Goal: Browse casually: Explore the website without a specific task or goal

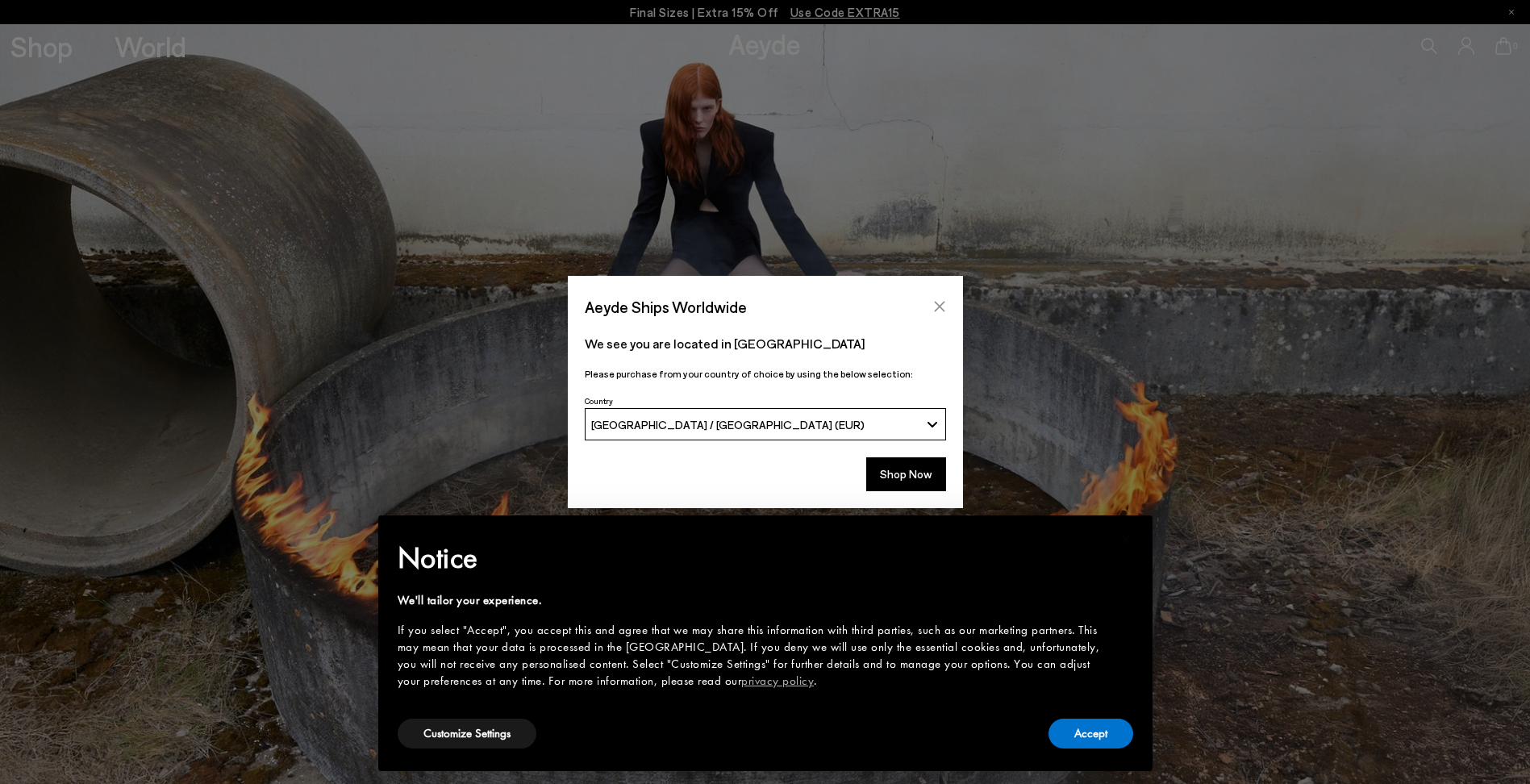
click at [937, 312] on icon "Close" at bounding box center [940, 306] width 13 height 13
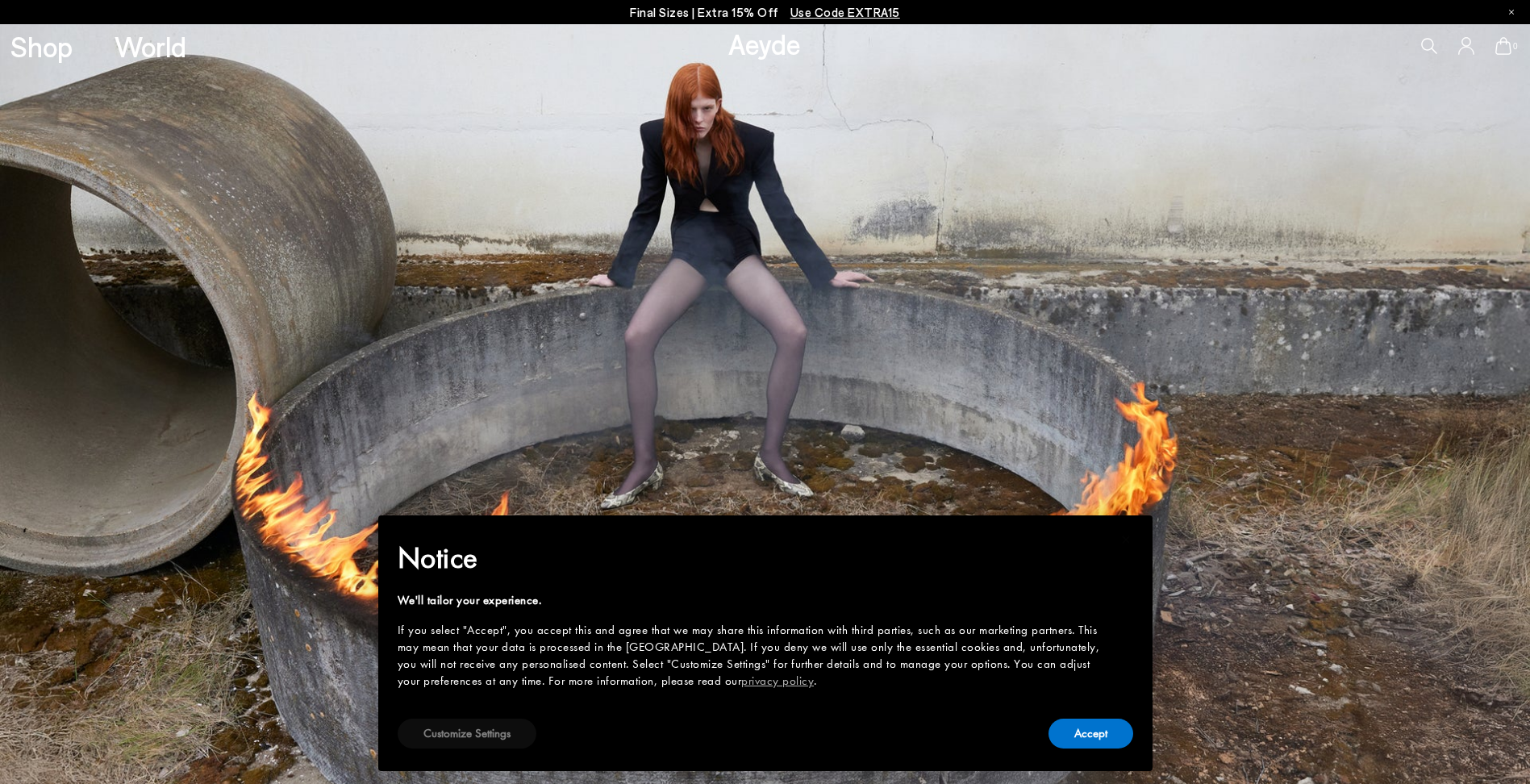
click at [482, 741] on button "Customize Settings" at bounding box center [466, 733] width 138 height 30
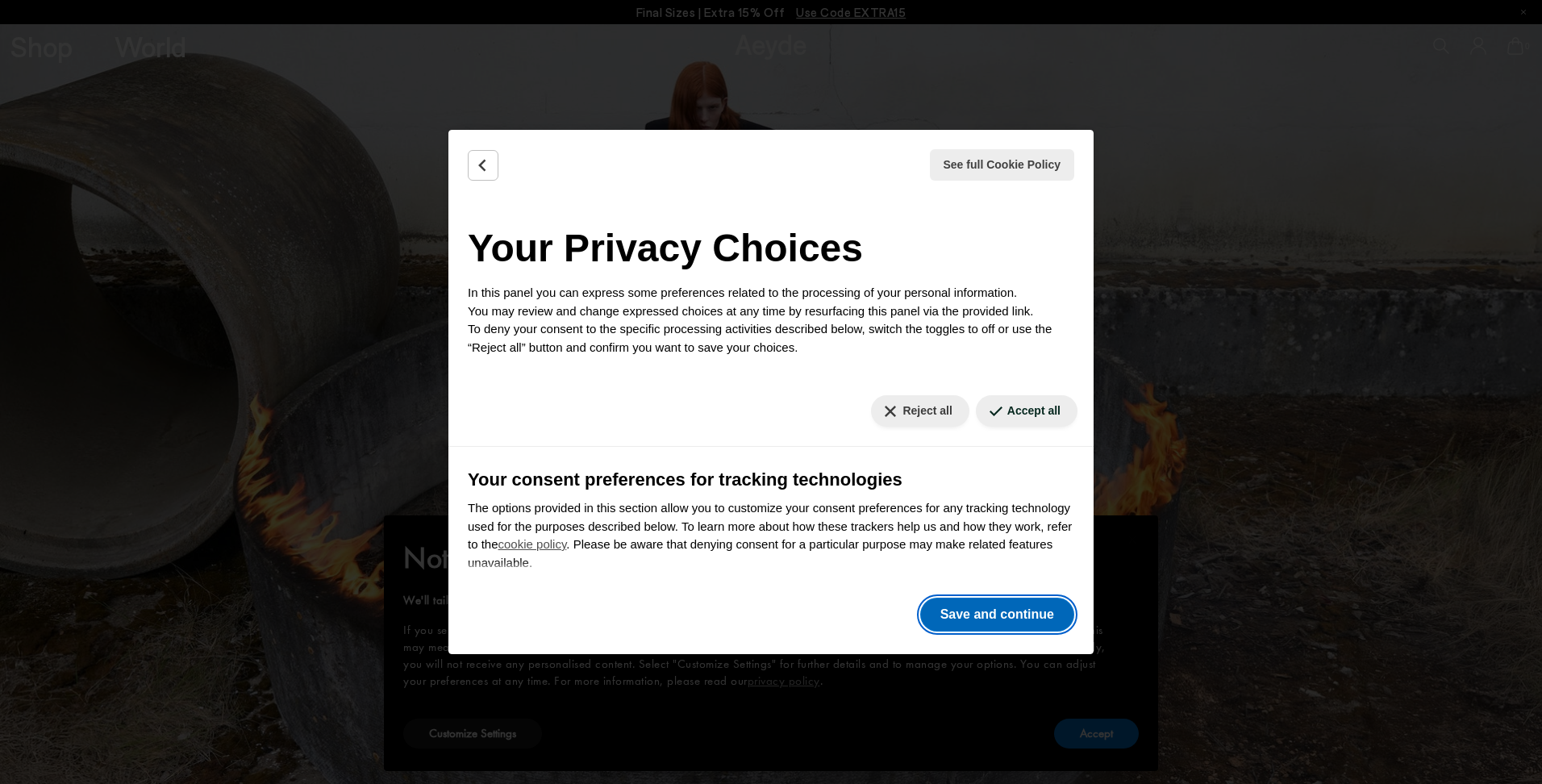
click at [987, 610] on button "Save and continue" at bounding box center [997, 615] width 154 height 34
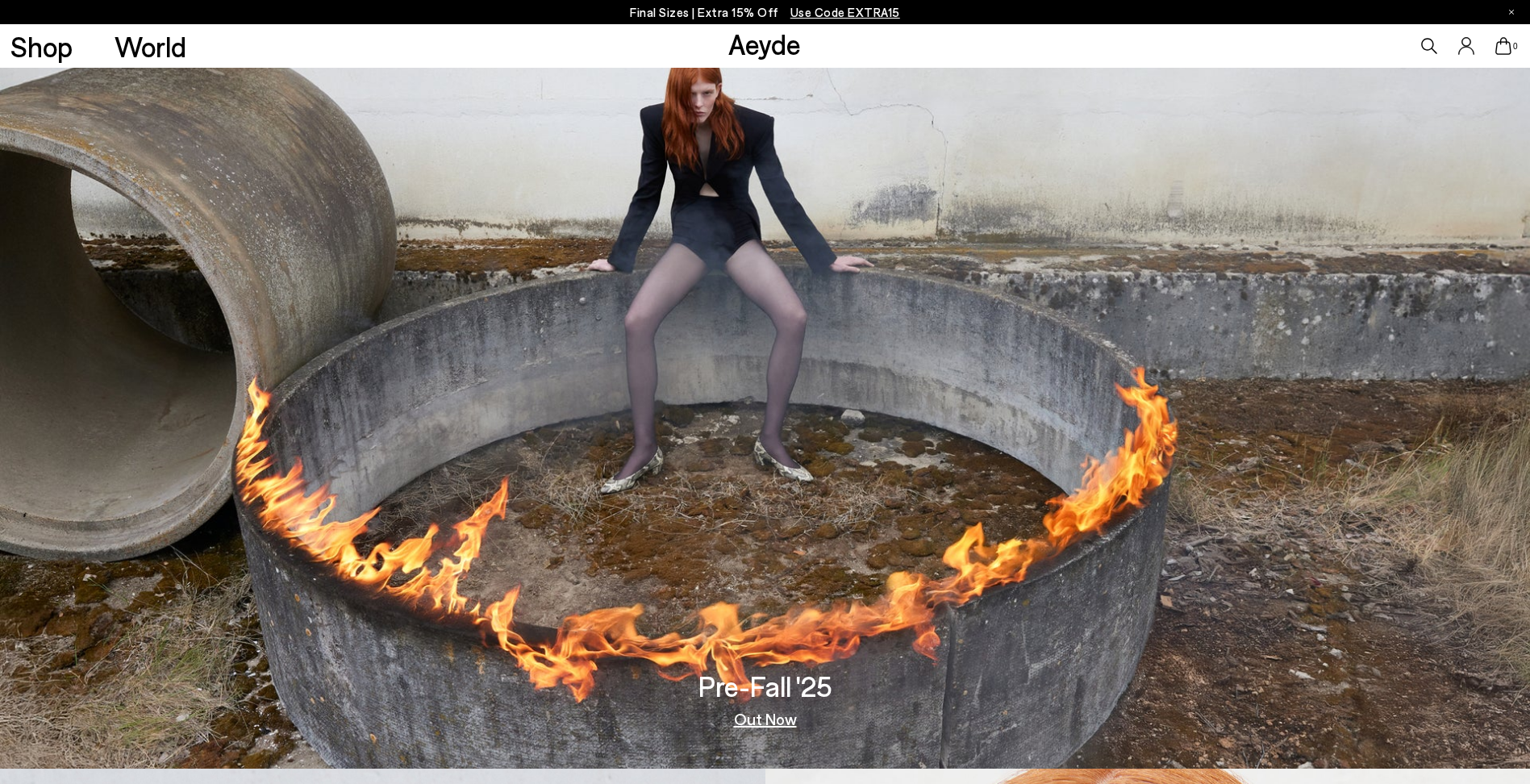
scroll to position [20, 0]
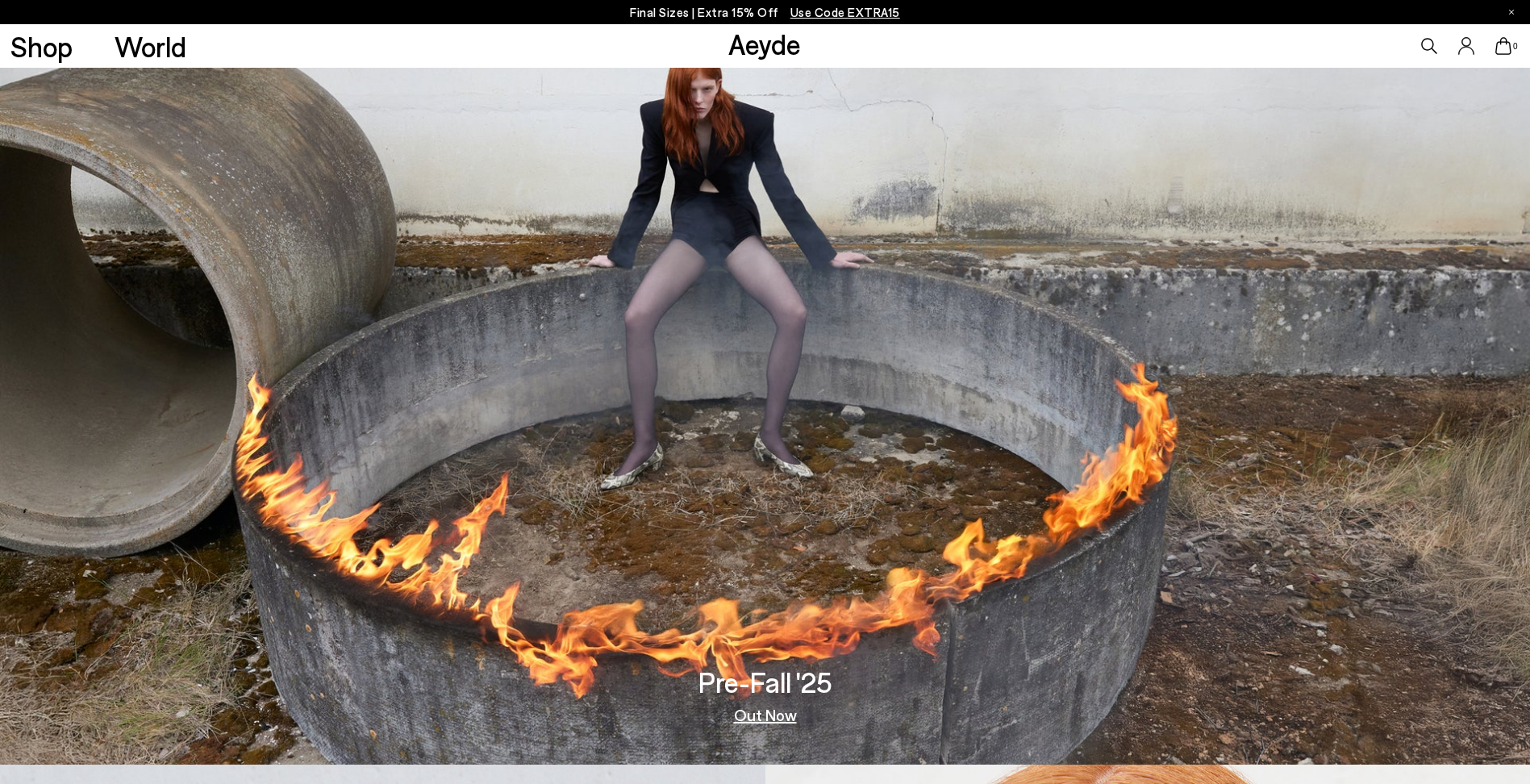
click at [759, 712] on link "Out Now" at bounding box center [765, 714] width 63 height 16
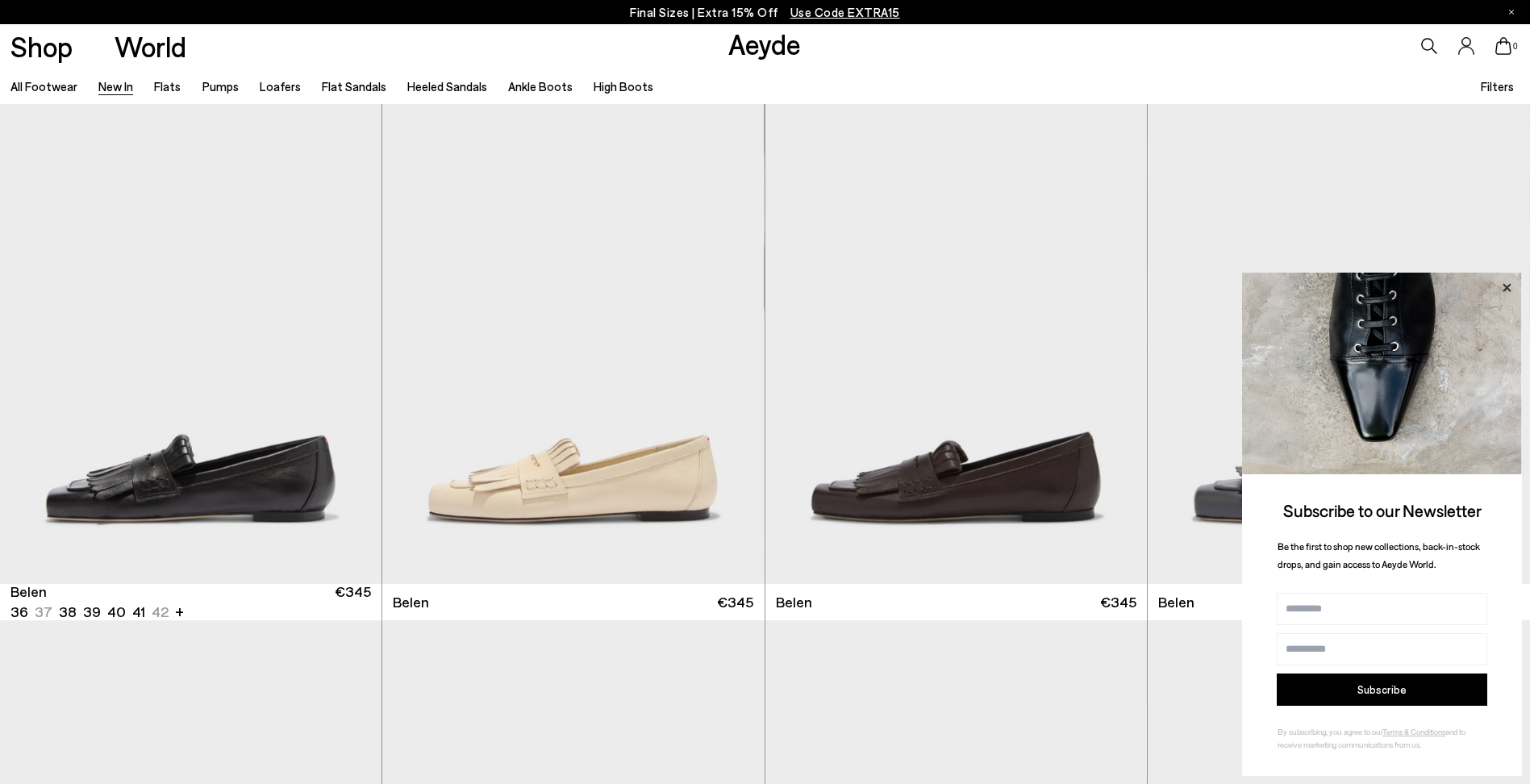
click at [1507, 288] on icon at bounding box center [1506, 286] width 8 height 8
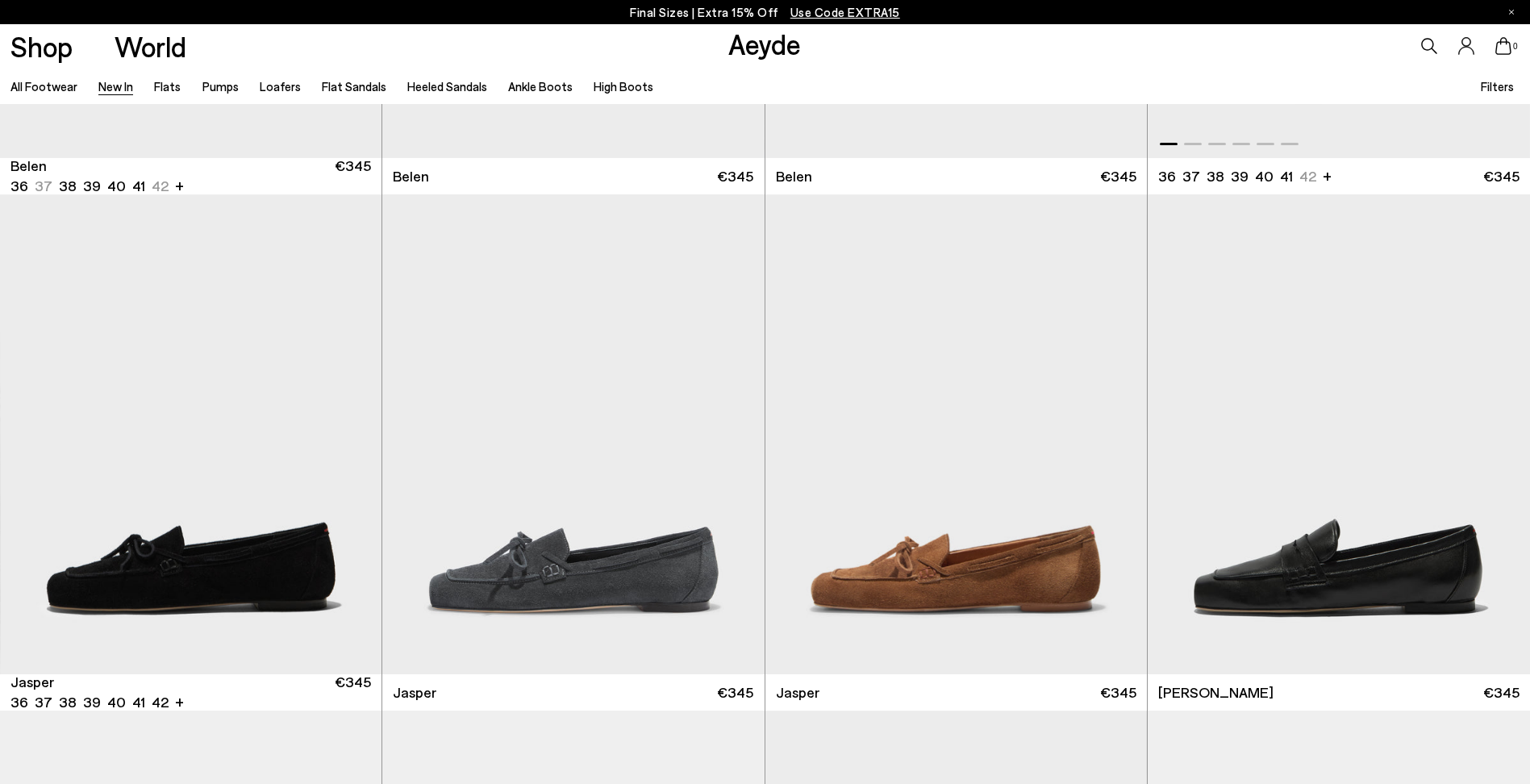
scroll to position [433, 0]
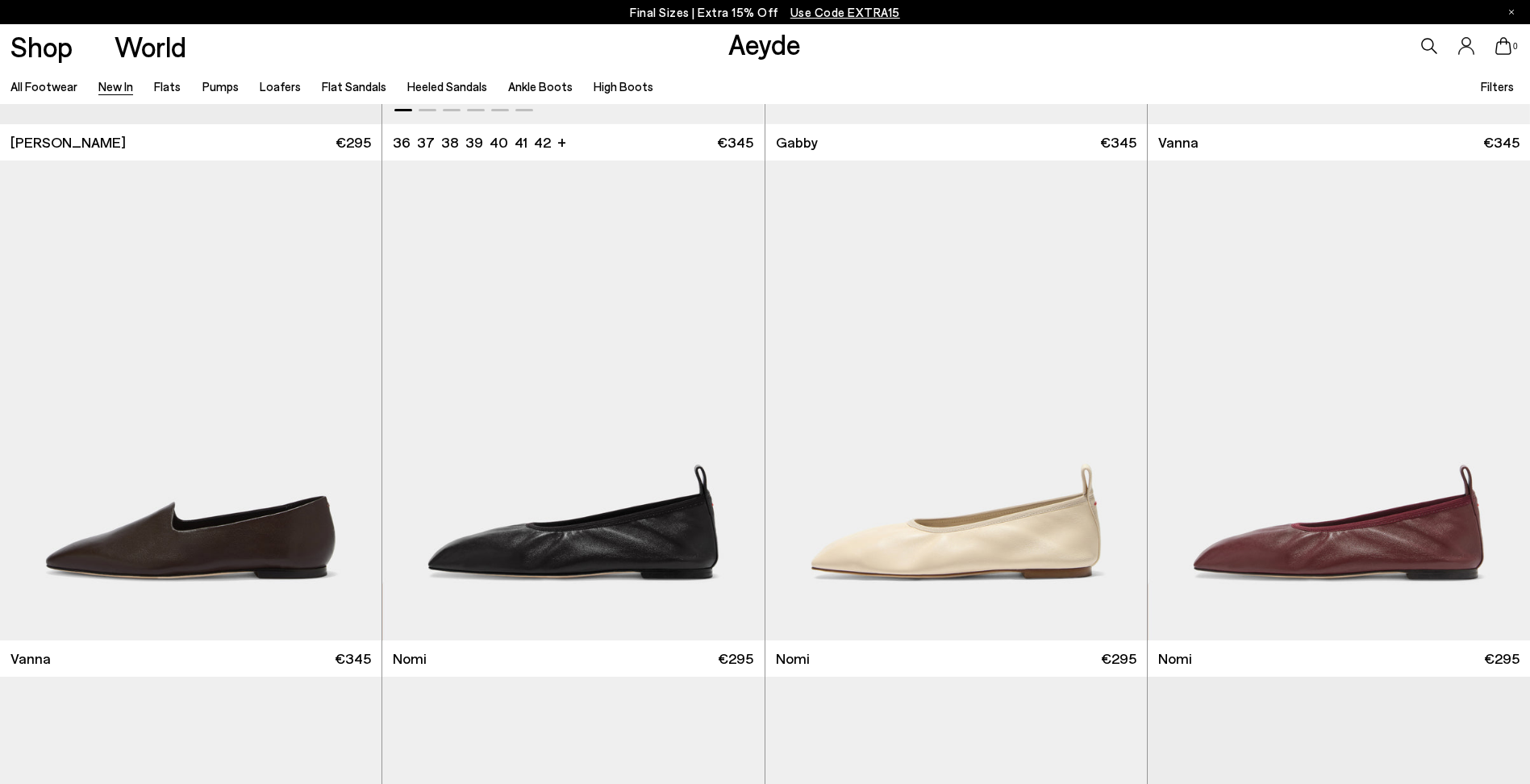
scroll to position [3049, 0]
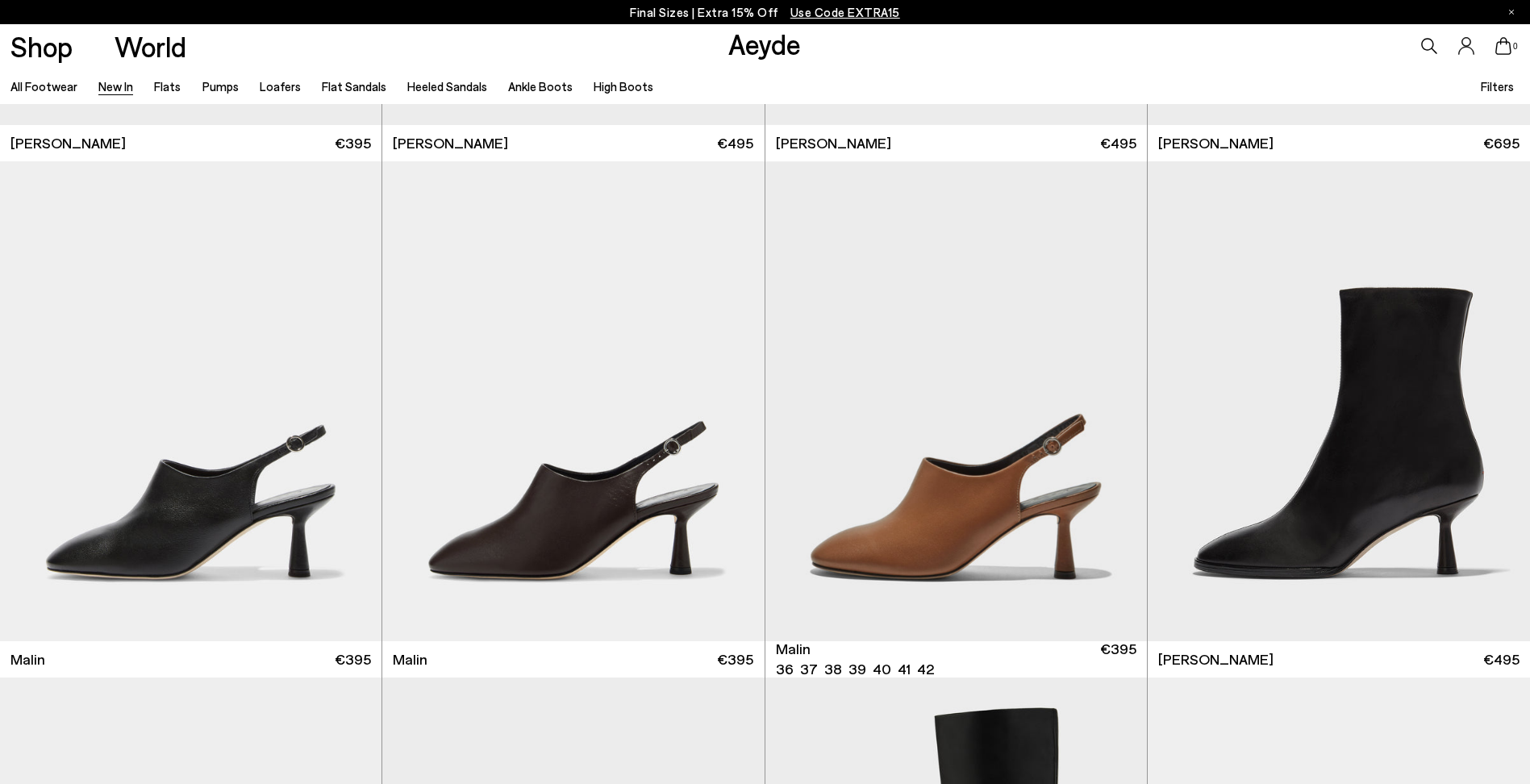
scroll to position [5339, 0]
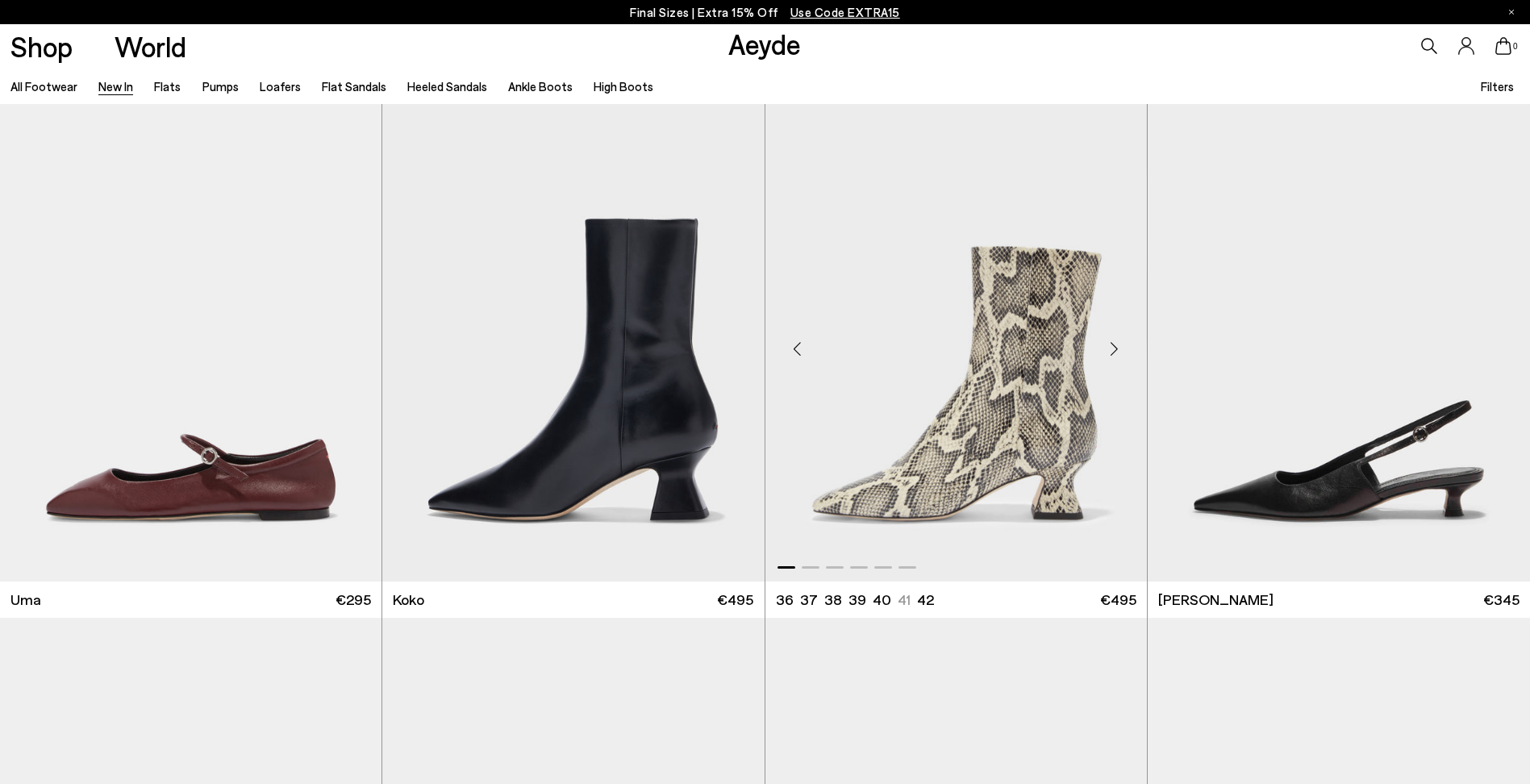
scroll to position [10313, 0]
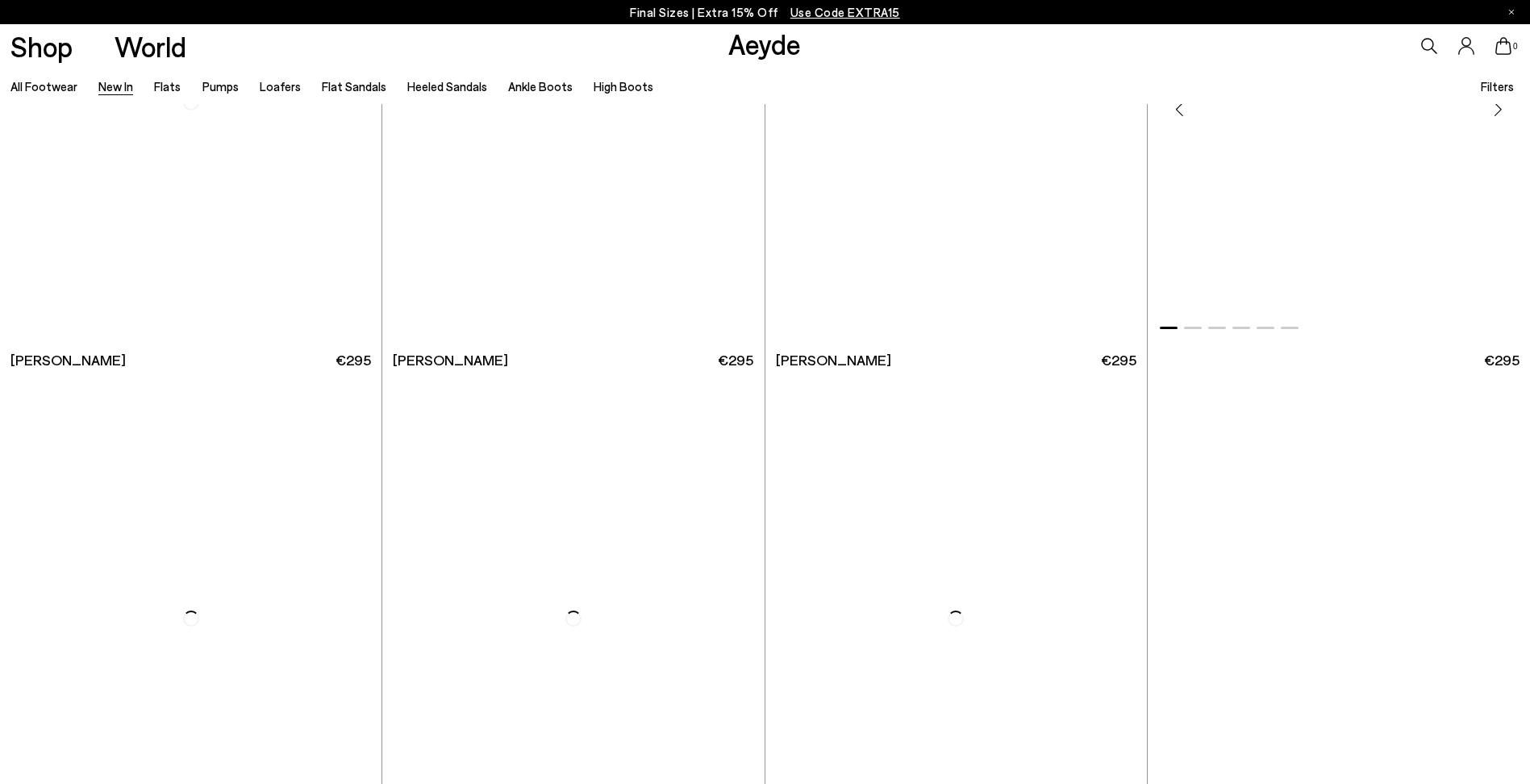
scroll to position [11576, 0]
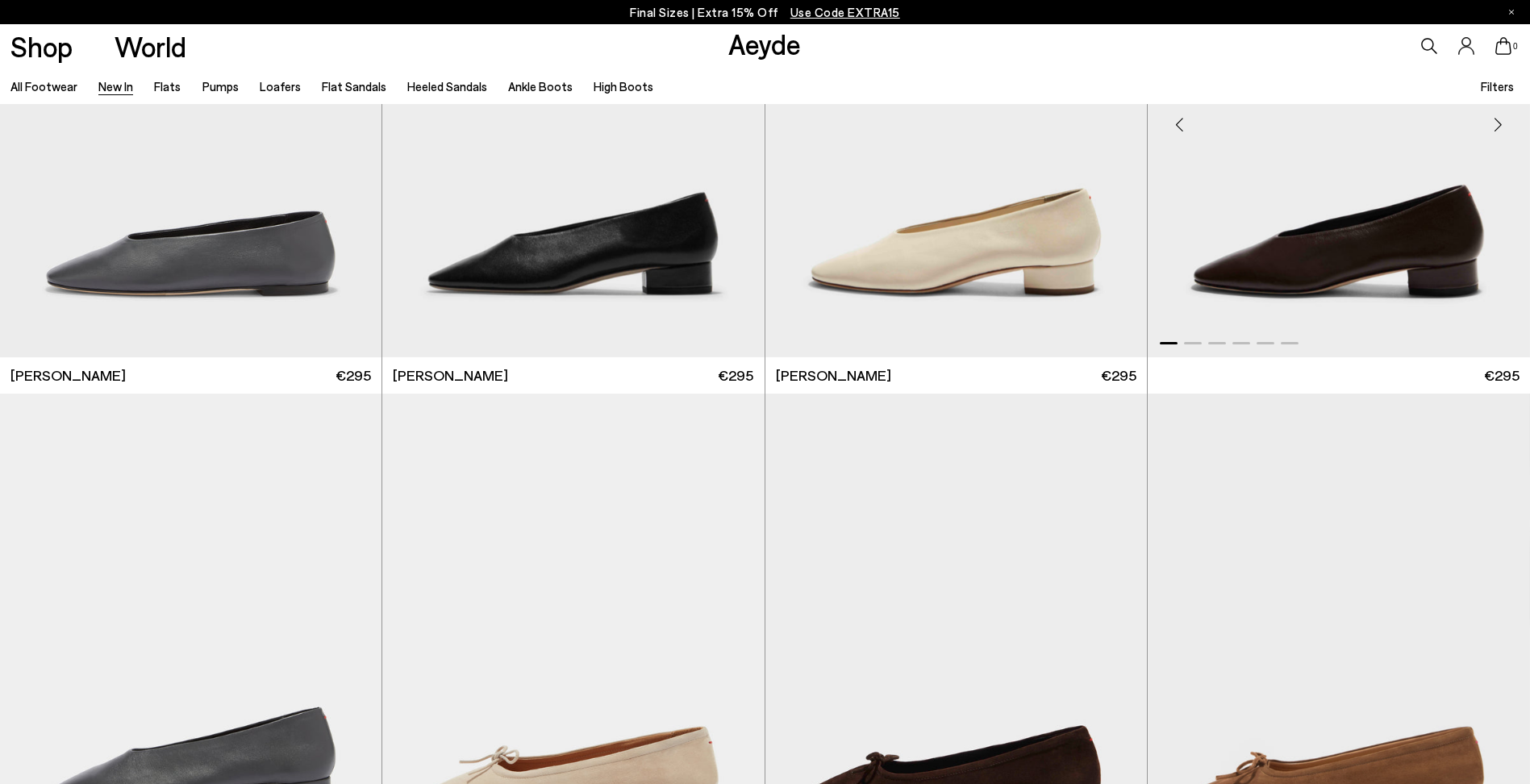
click at [1359, 244] on img "1 / 6" at bounding box center [1339, 118] width 382 height 480
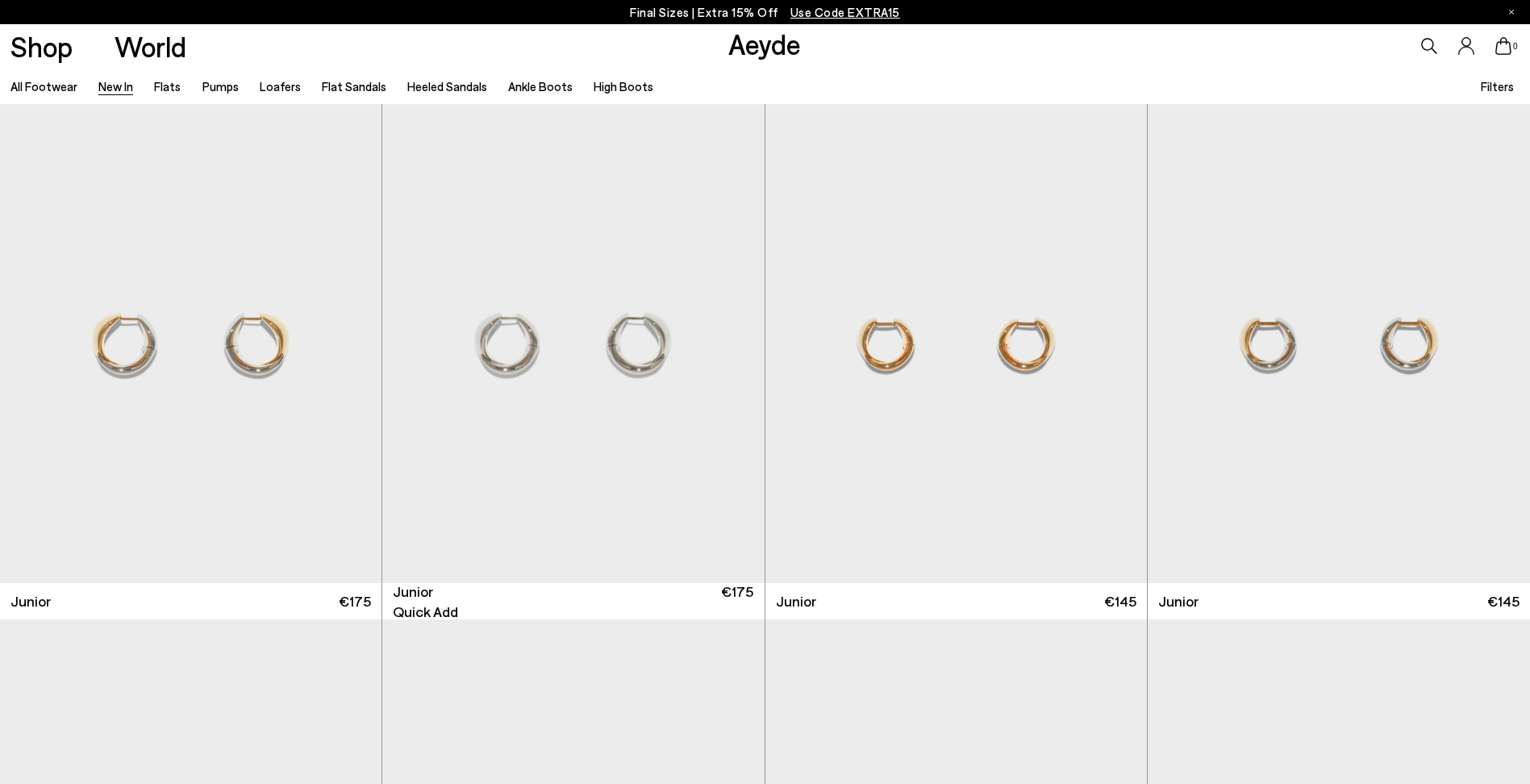
scroll to position [13319, 0]
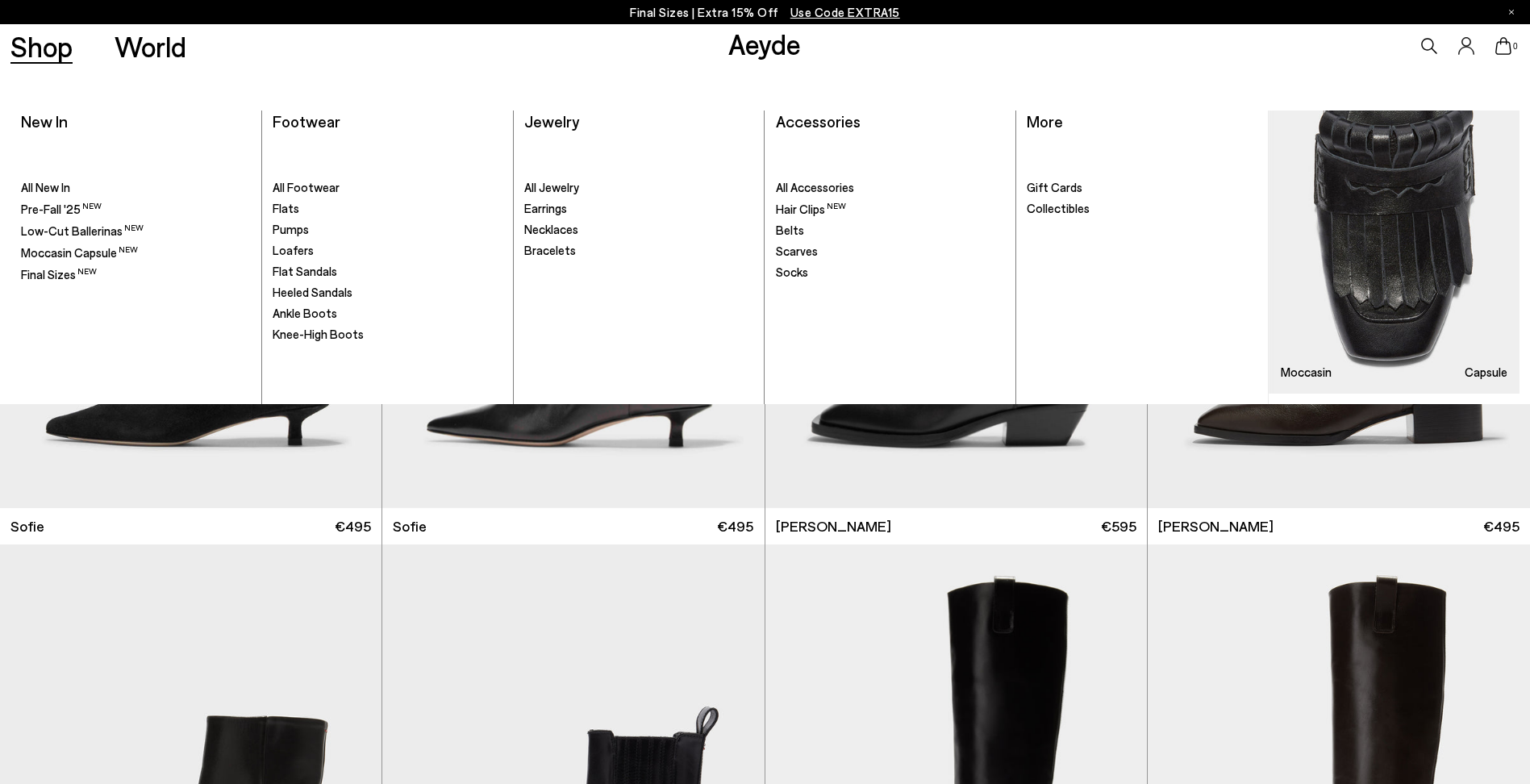
scroll to position [15897, 0]
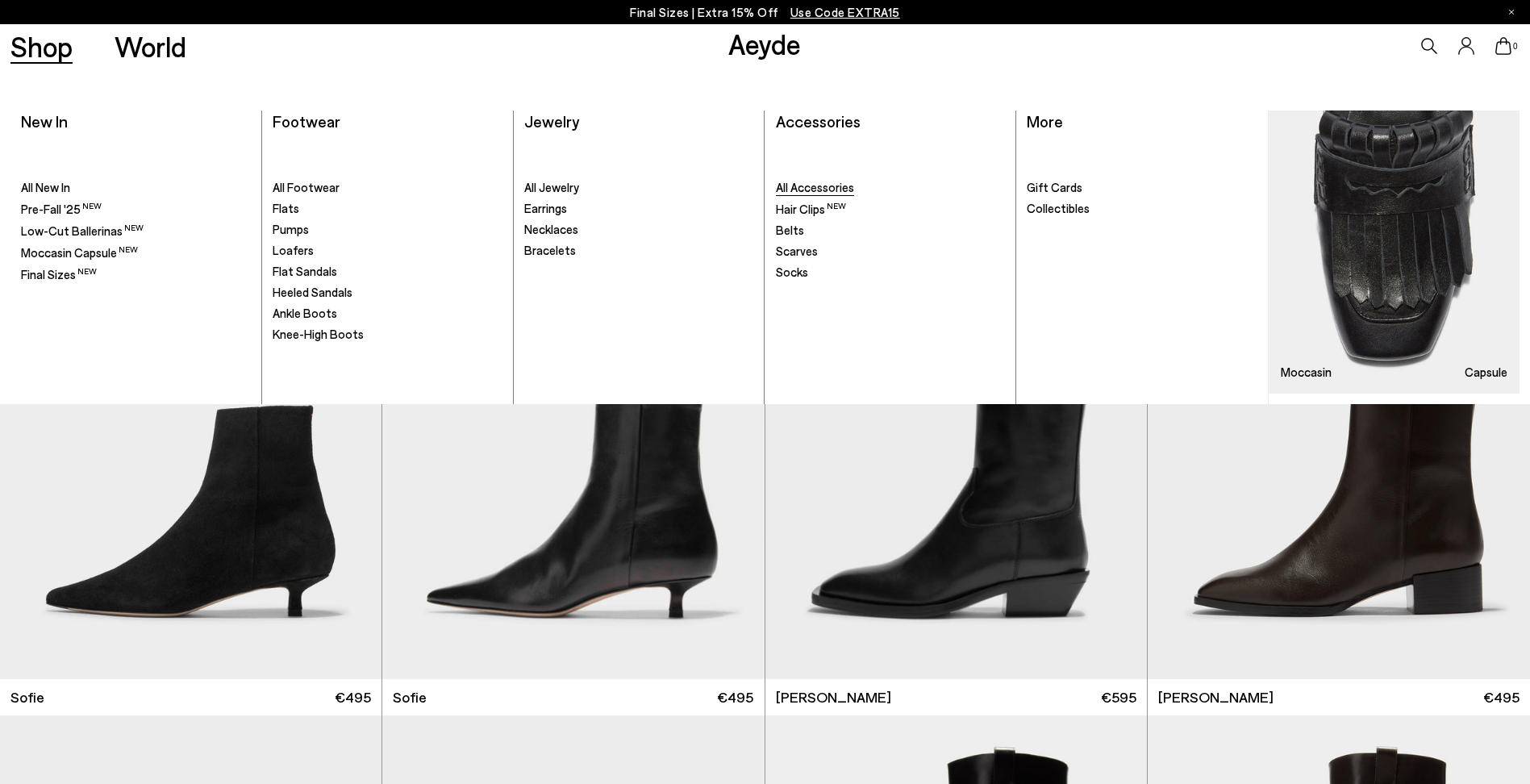
click at [833, 184] on span "All Accessories" at bounding box center [815, 187] width 78 height 14
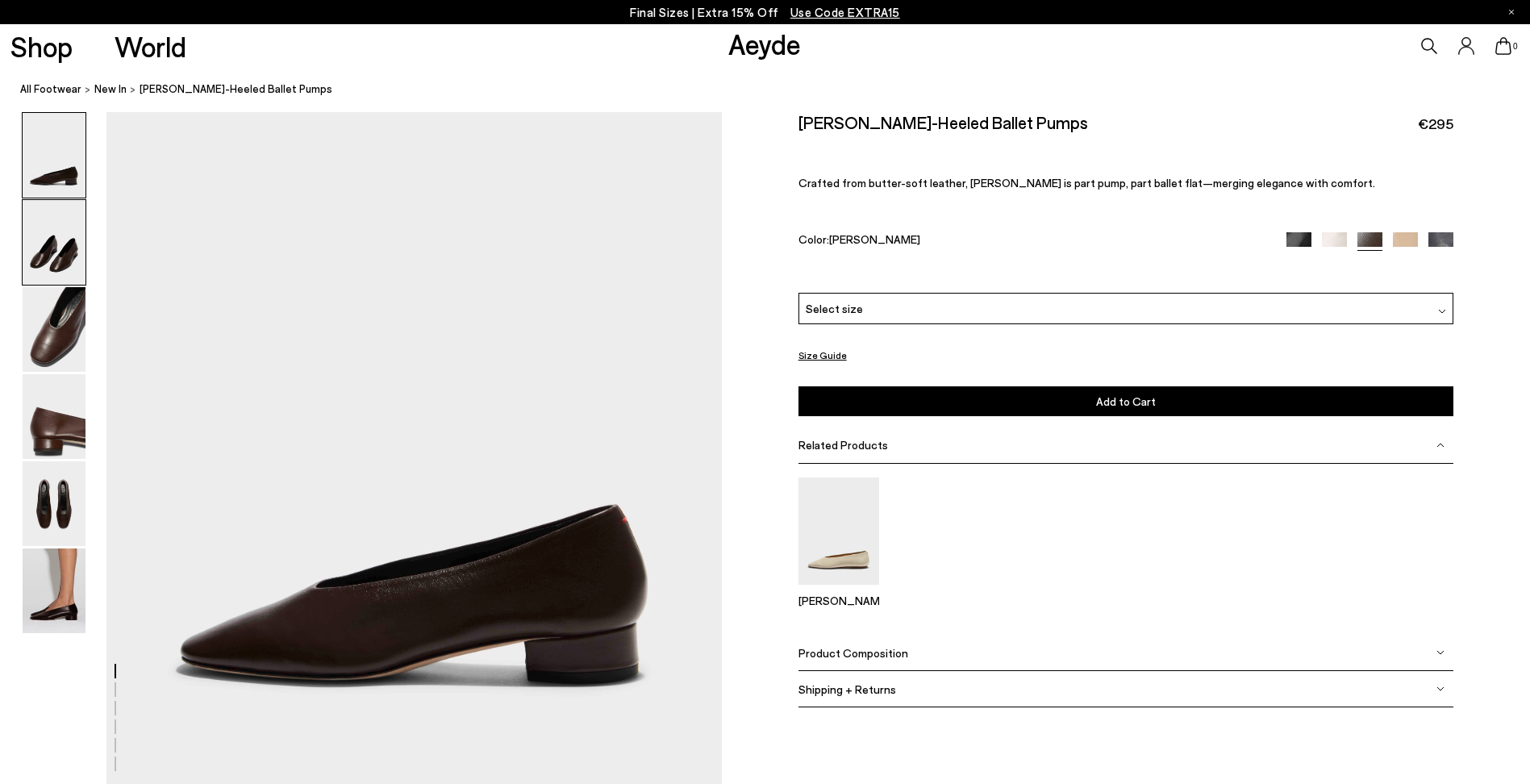
click at [51, 228] on img at bounding box center [54, 242] width 63 height 85
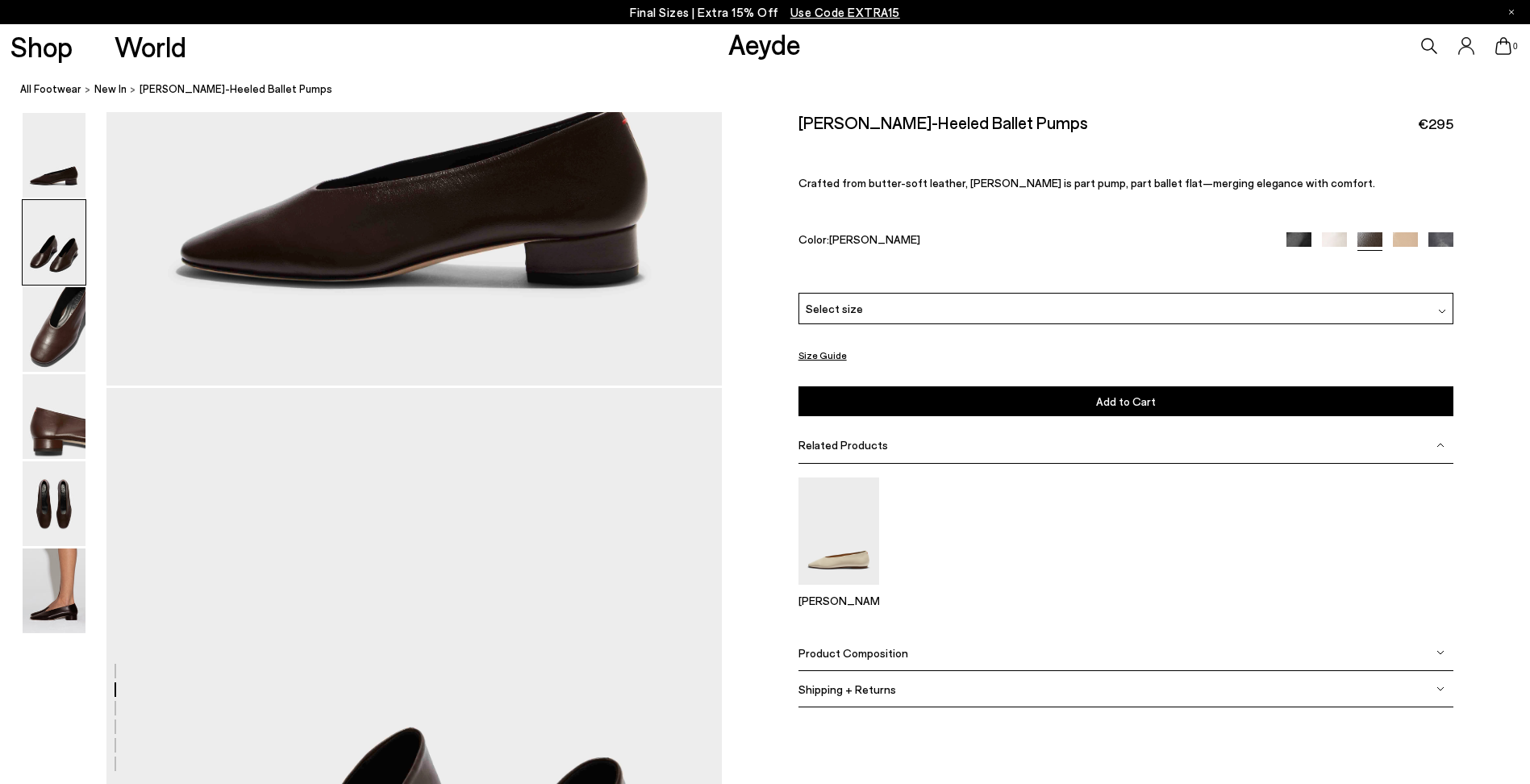
scroll to position [676, 0]
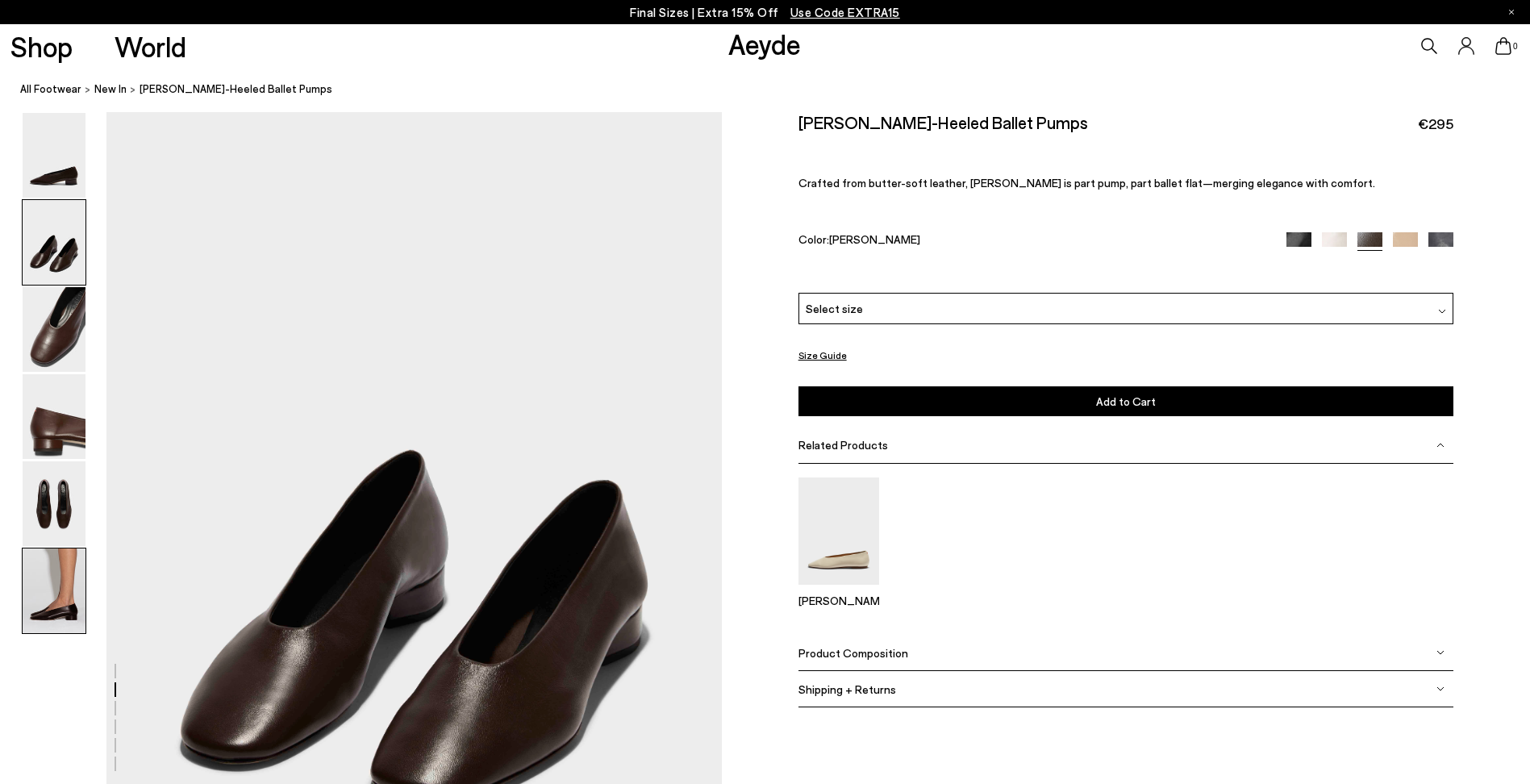
click at [57, 589] on img at bounding box center [54, 591] width 63 height 85
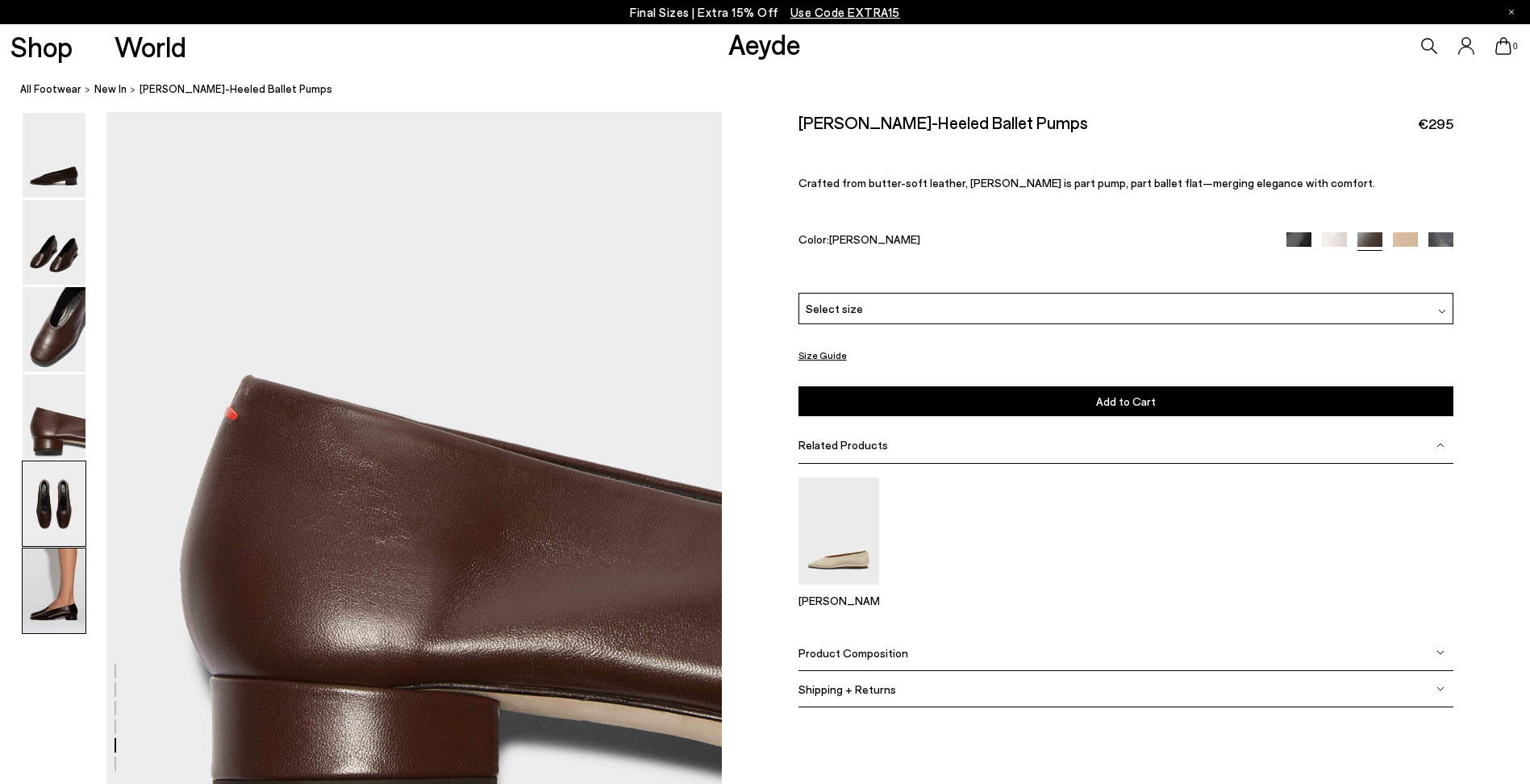
scroll to position [4077, 0]
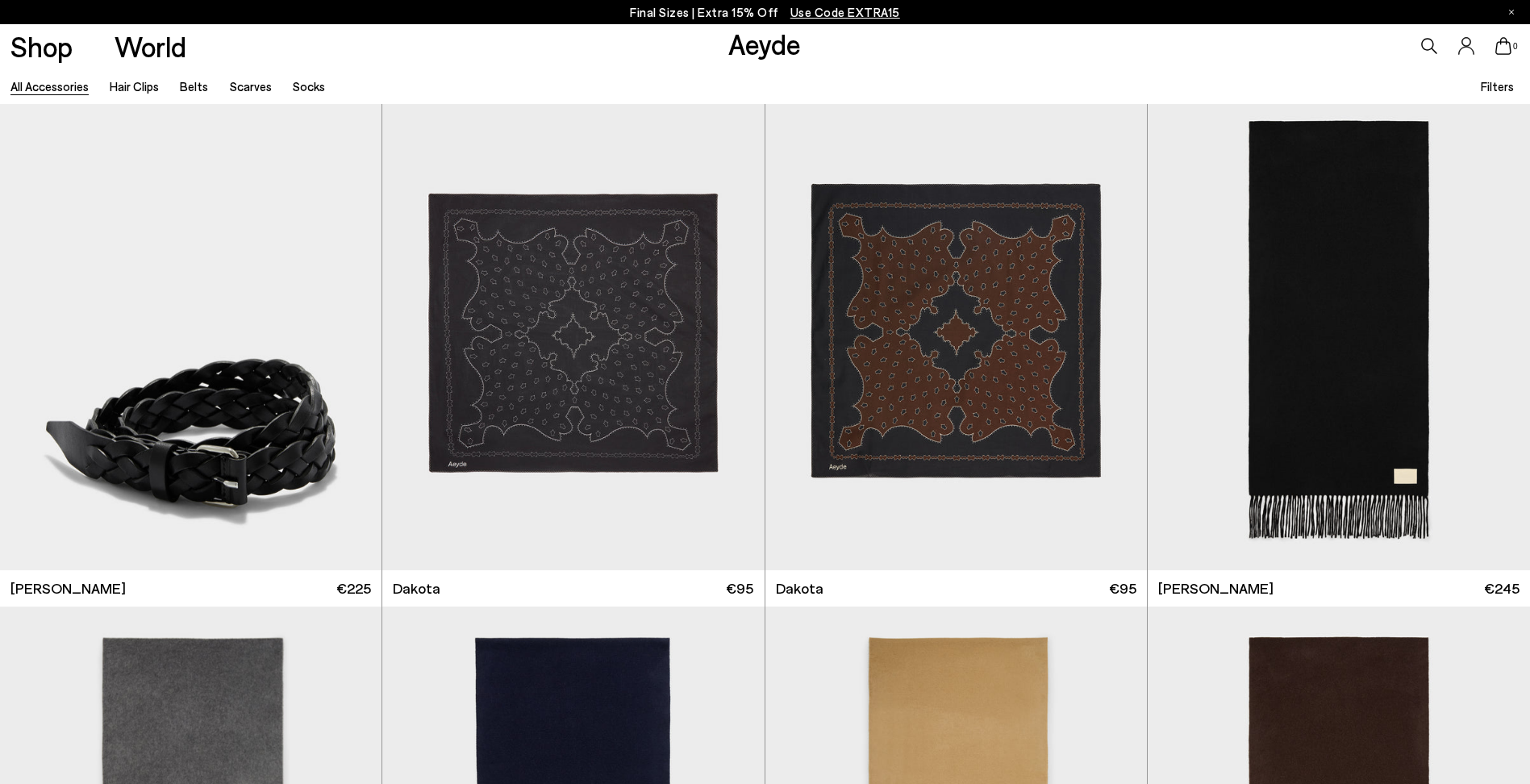
scroll to position [3609, 0]
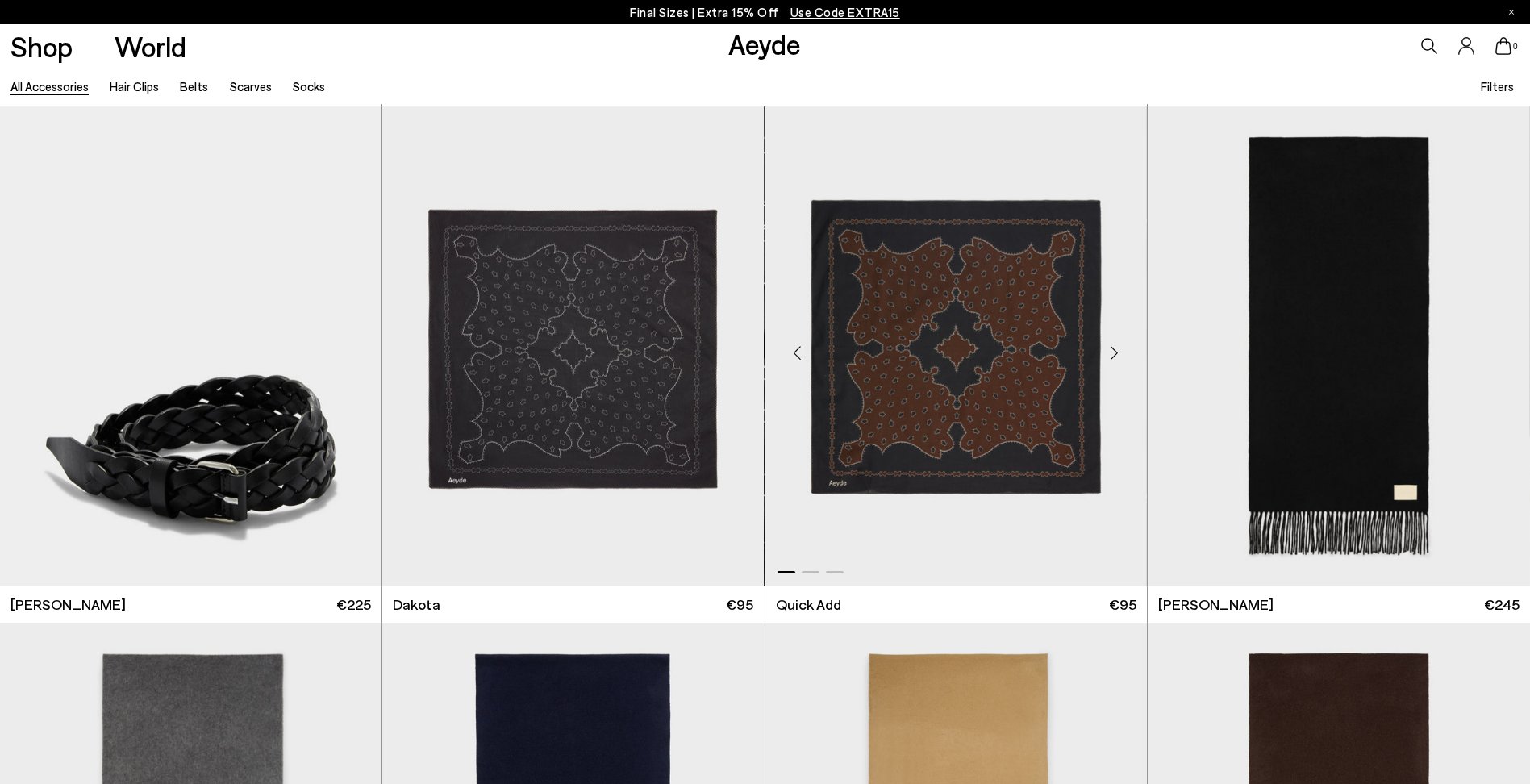
click at [963, 343] on img "1 / 3" at bounding box center [956, 346] width 381 height 480
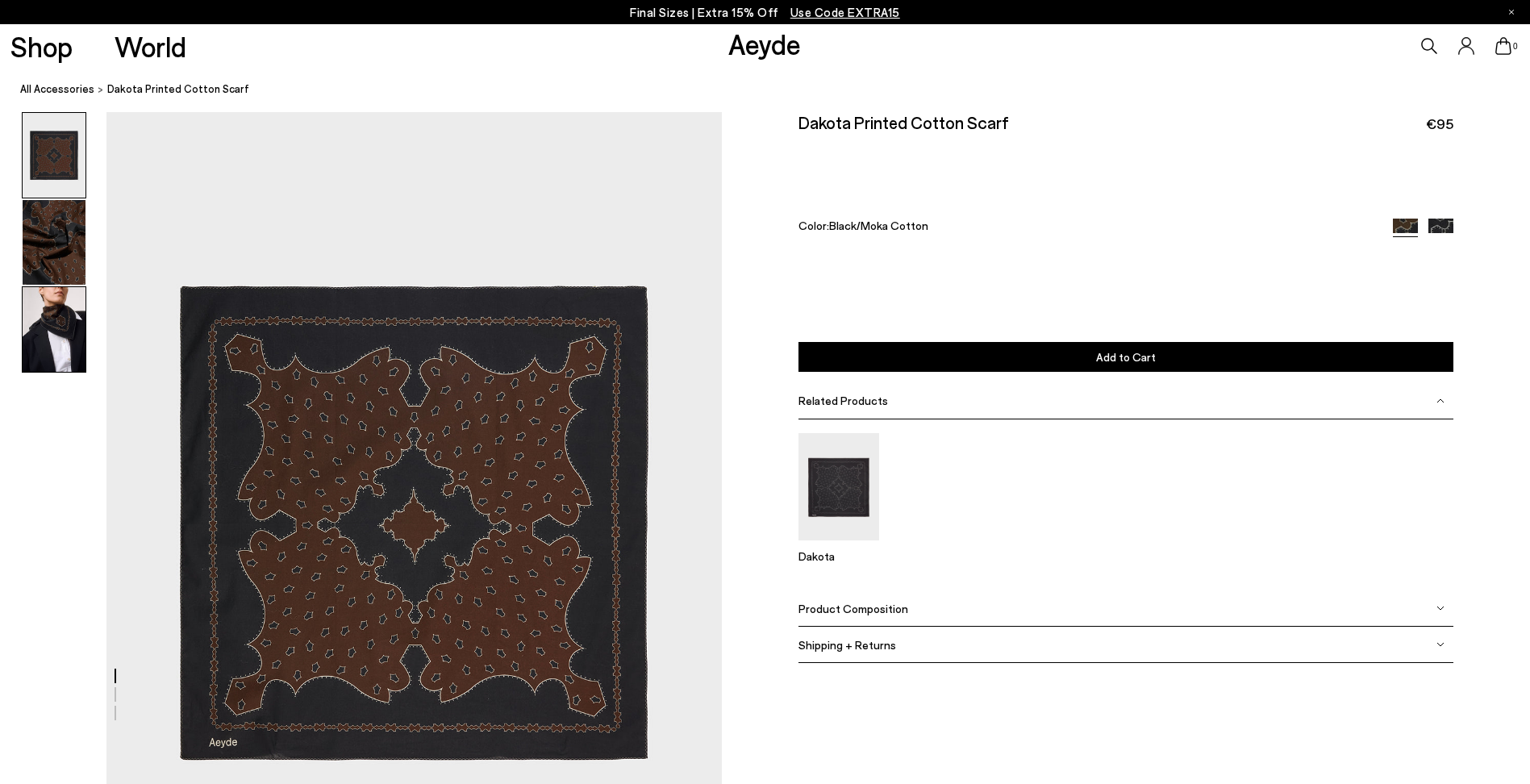
click at [35, 318] on img at bounding box center [54, 330] width 63 height 85
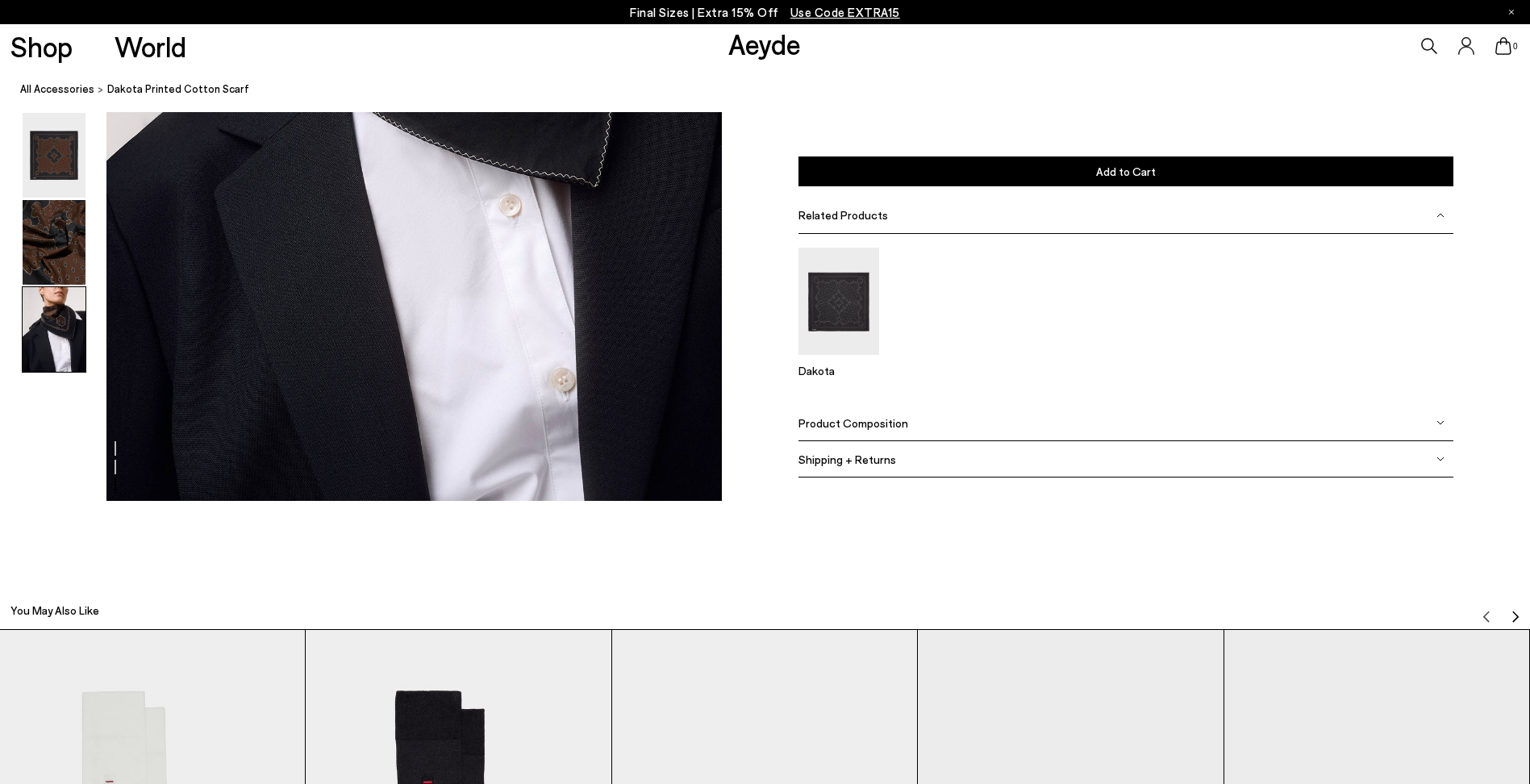
scroll to position [2085, 0]
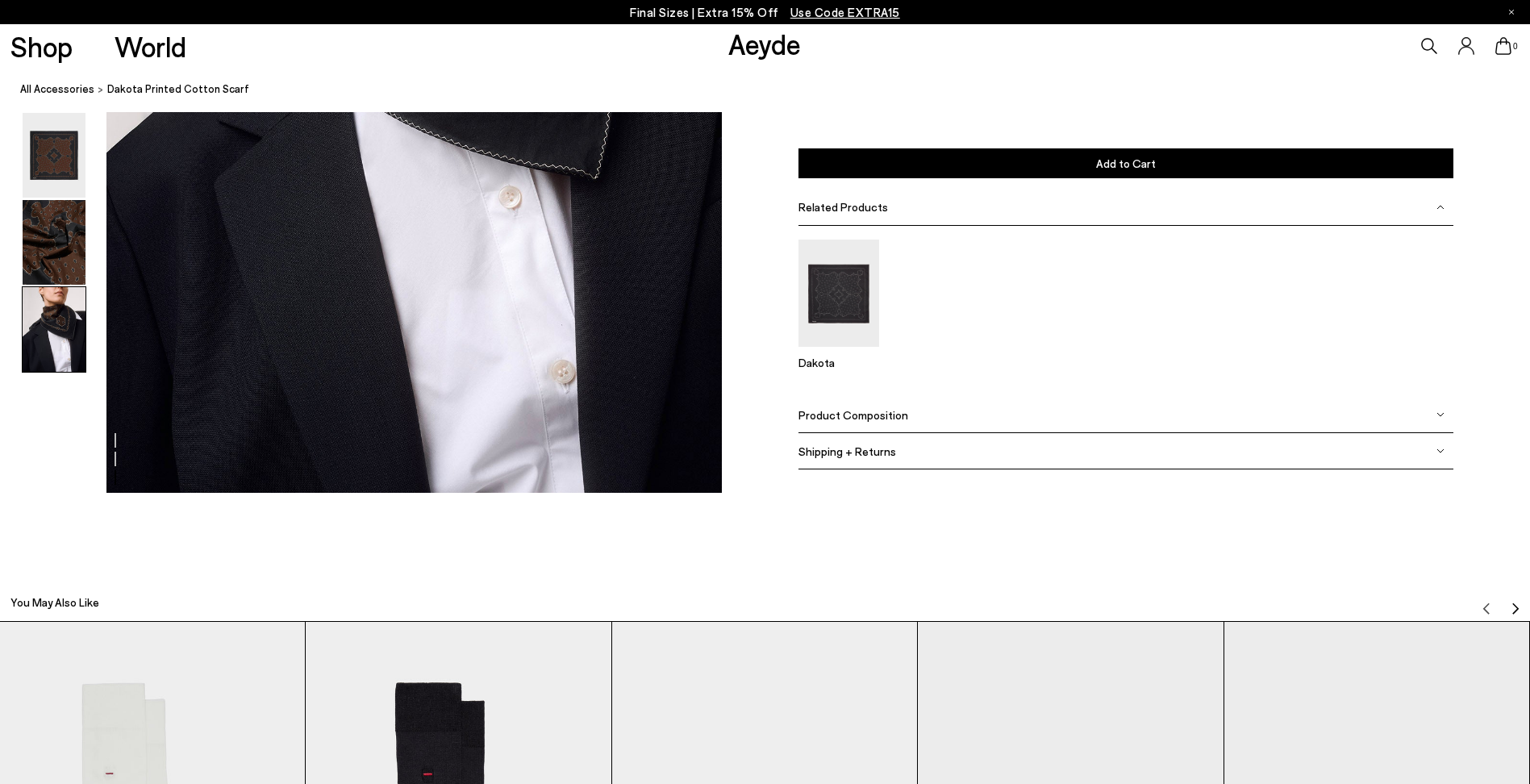
click at [884, 426] on div "Product Composition" at bounding box center [1126, 415] width 656 height 37
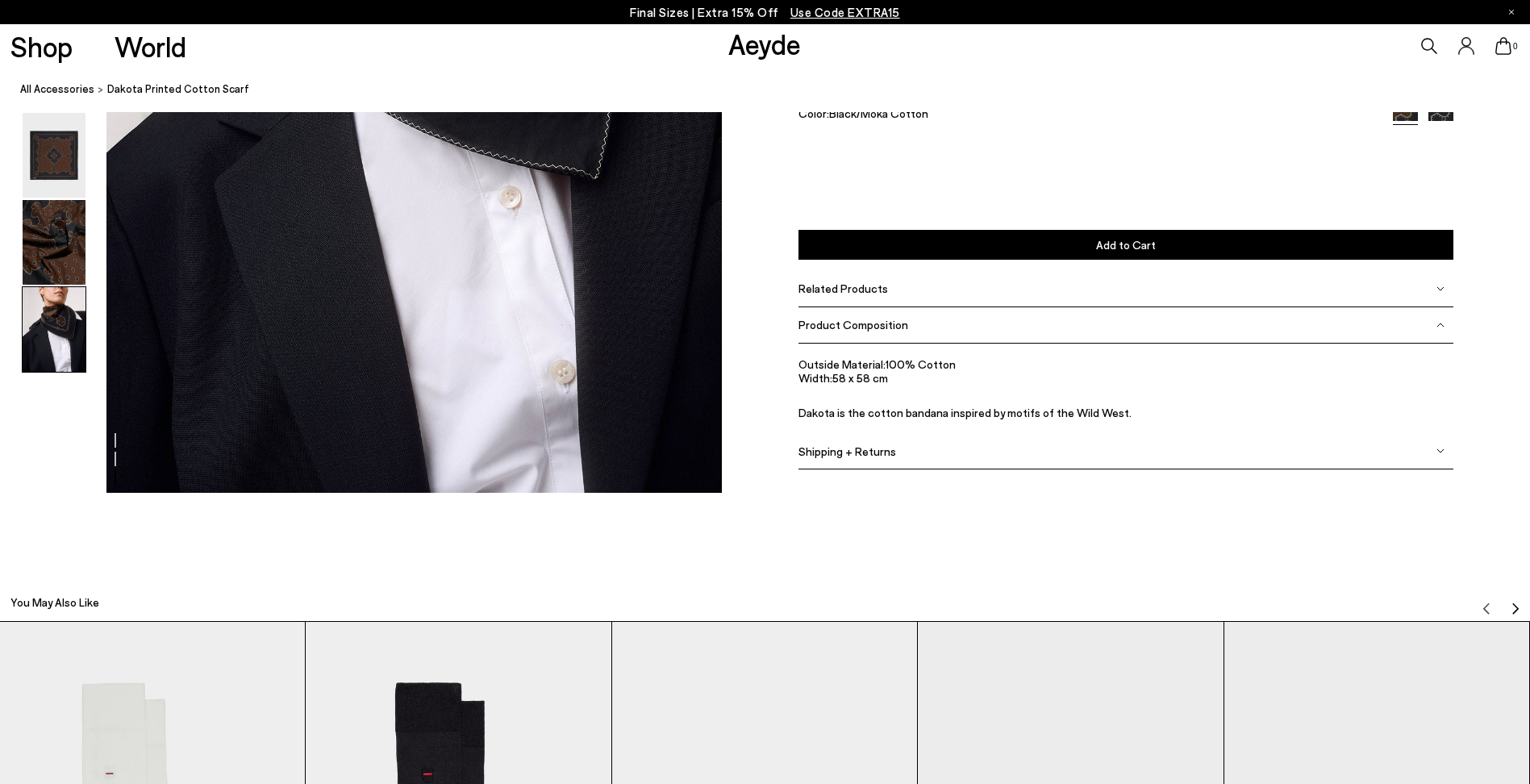
click at [867, 396] on ul "Outside Material: 100% Cotton Width: 58 x 58 cm Dakota is the cotton bandana in…" at bounding box center [1126, 388] width 656 height 62
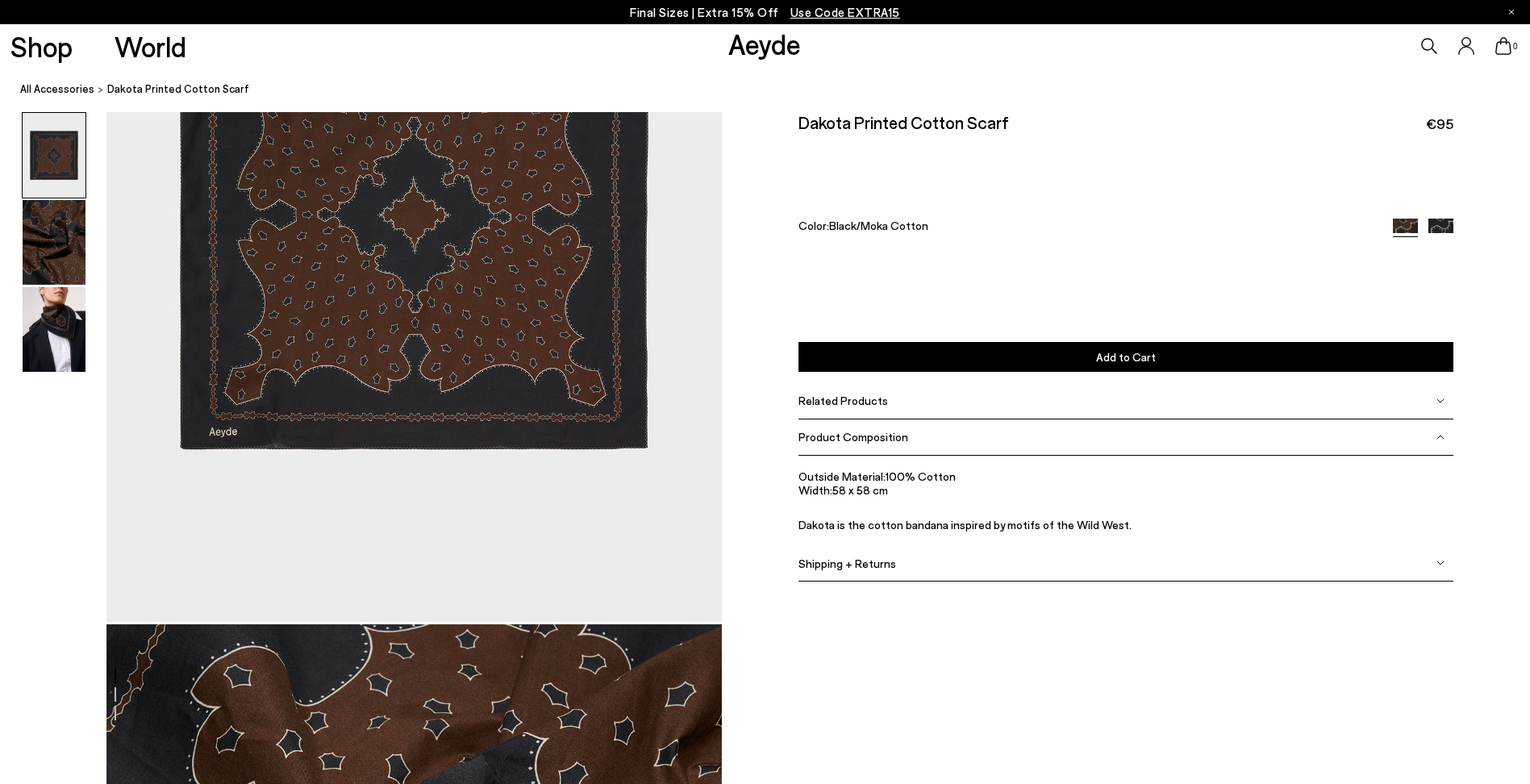
scroll to position [310, 0]
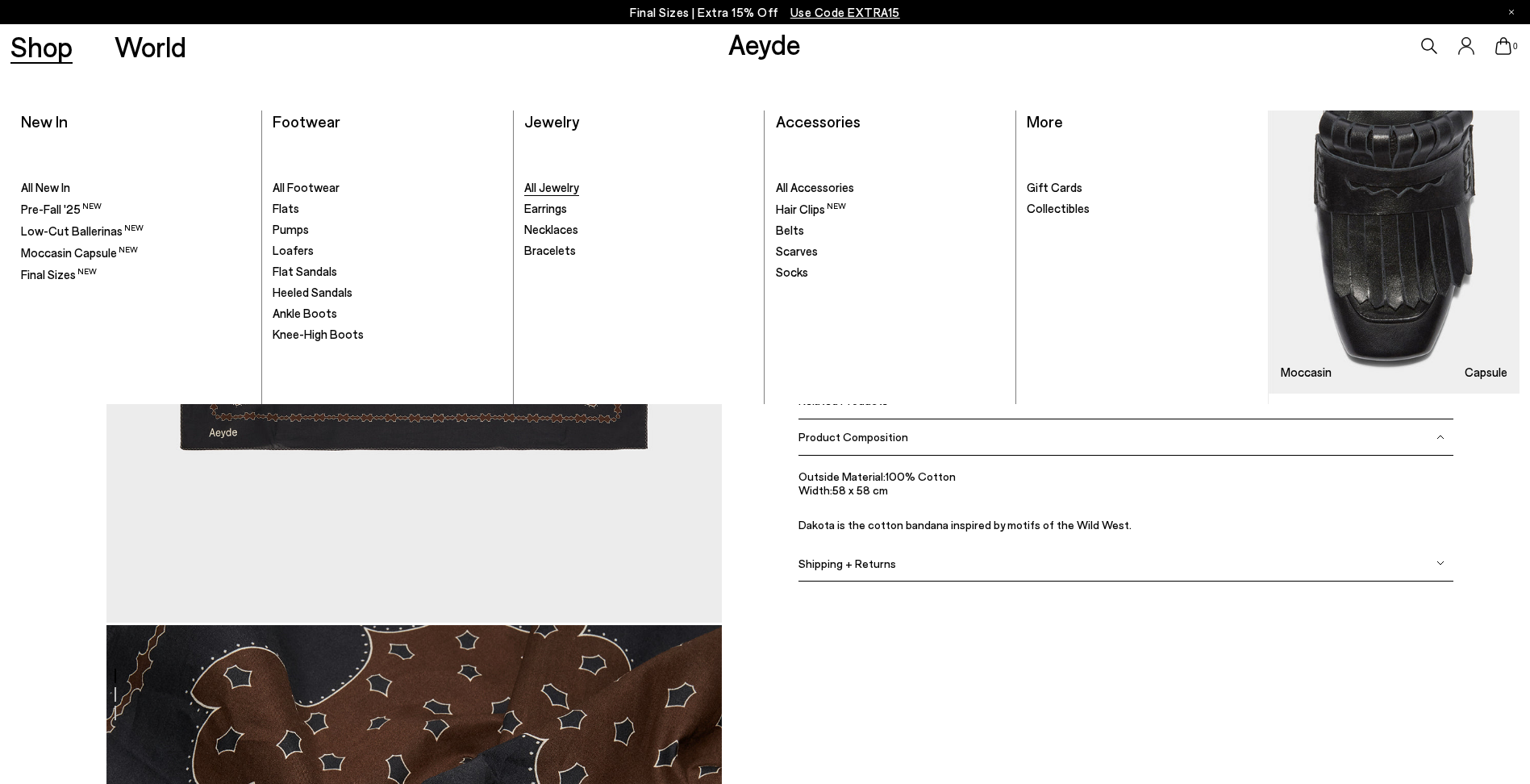
click at [549, 184] on span "All Jewelry" at bounding box center [551, 187] width 55 height 14
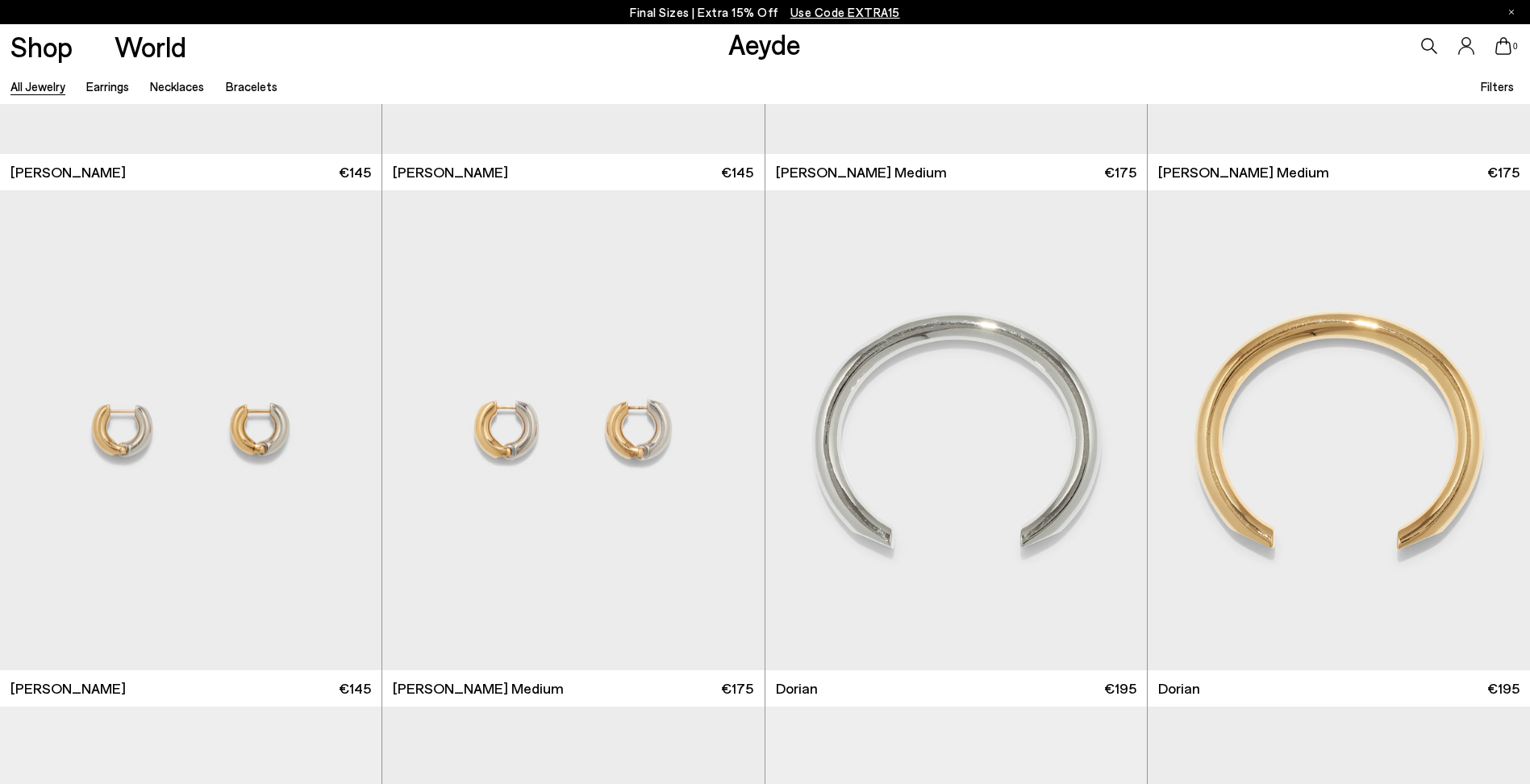
scroll to position [2941, 0]
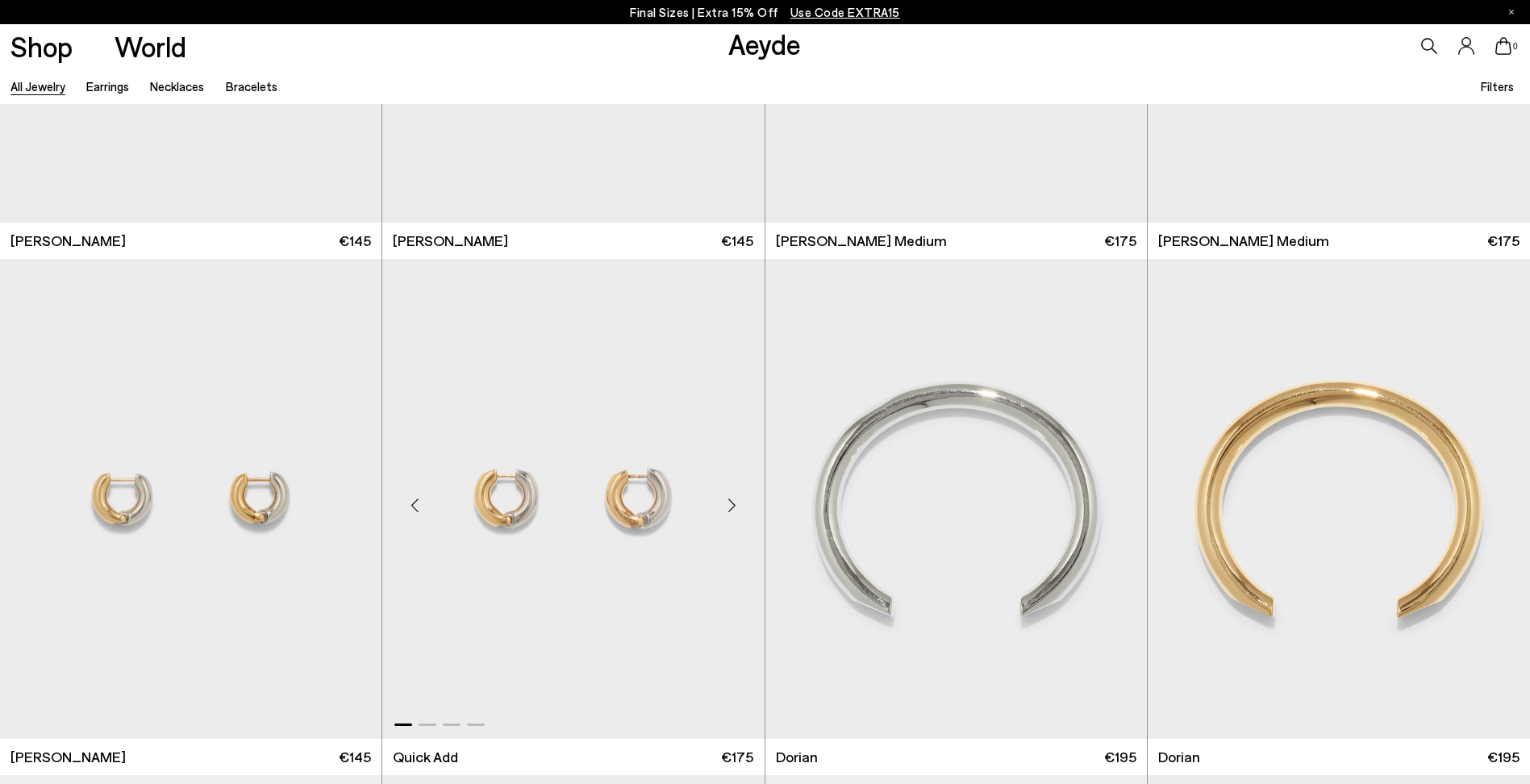
click at [567, 473] on img "1 / 4" at bounding box center [573, 499] width 381 height 480
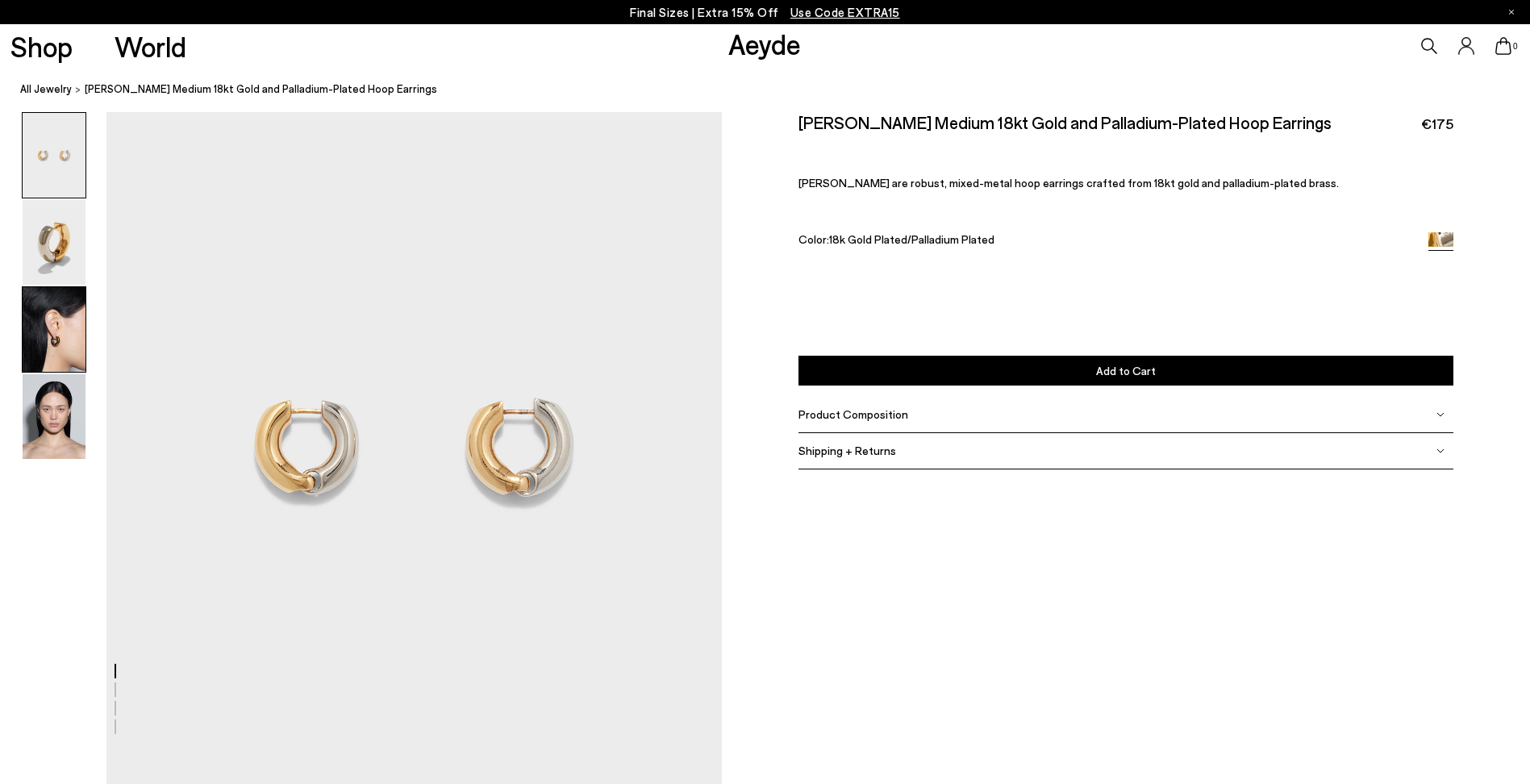
click at [38, 353] on img at bounding box center [54, 330] width 63 height 85
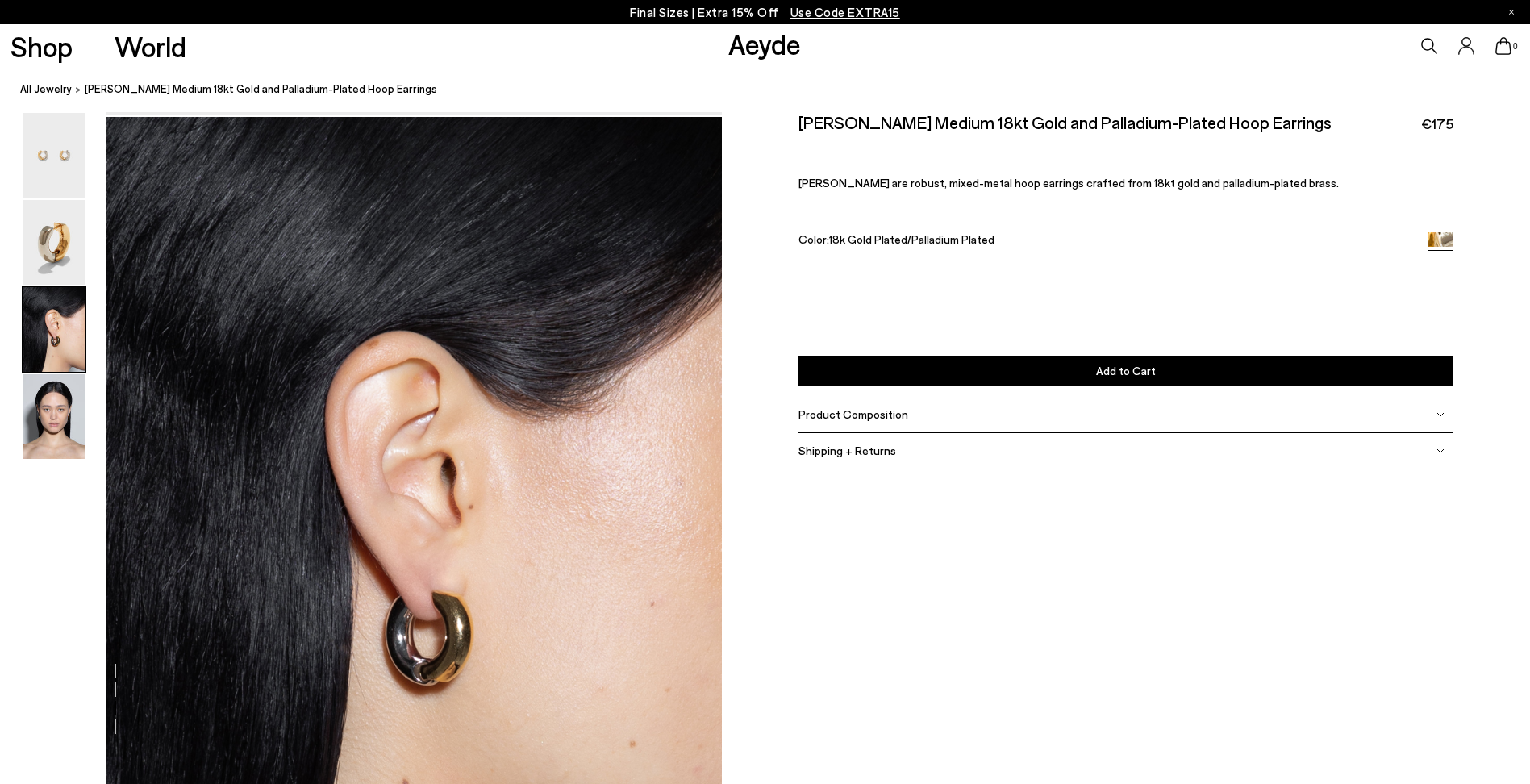
scroll to position [1498, 0]
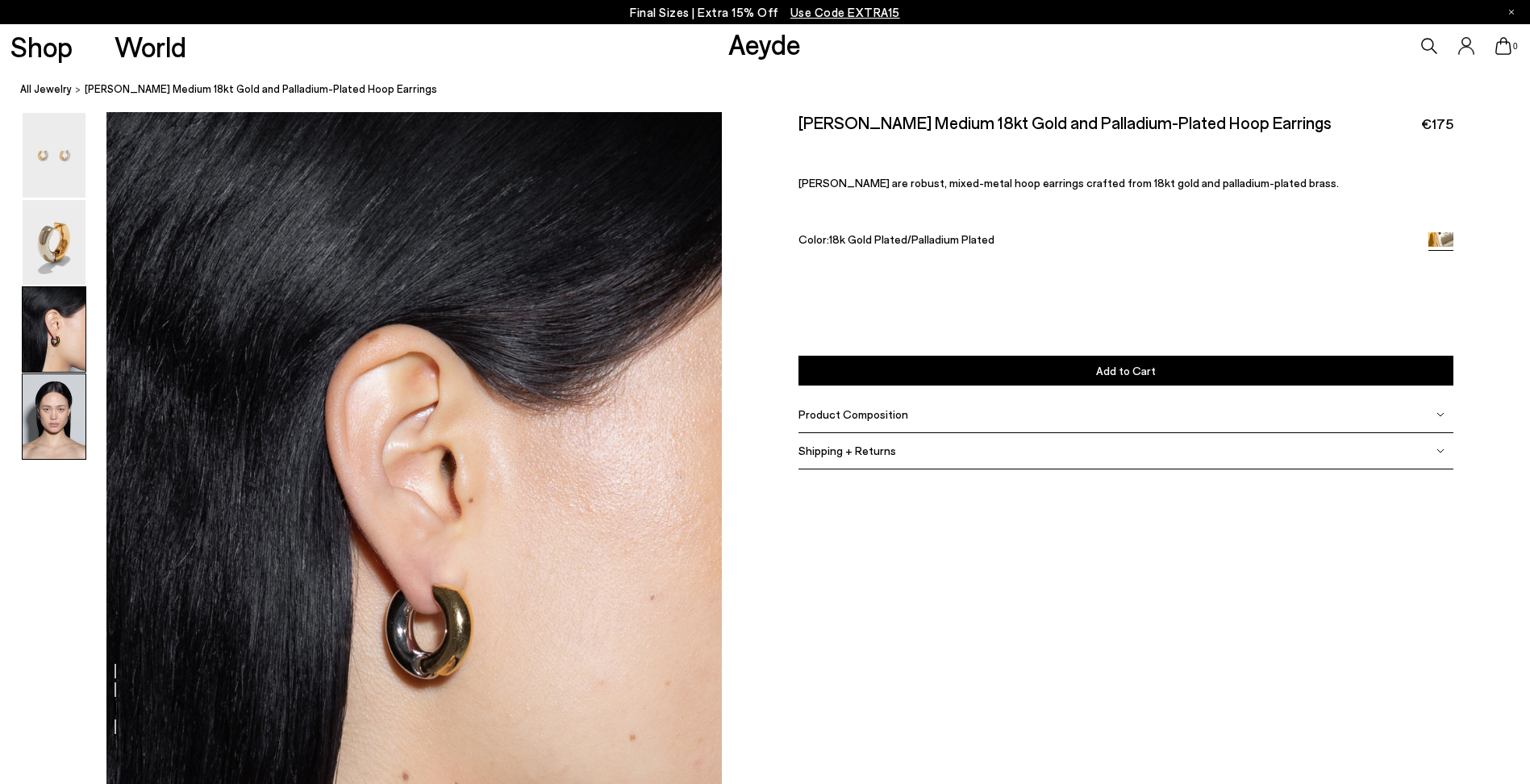
click at [41, 396] on img at bounding box center [54, 417] width 63 height 85
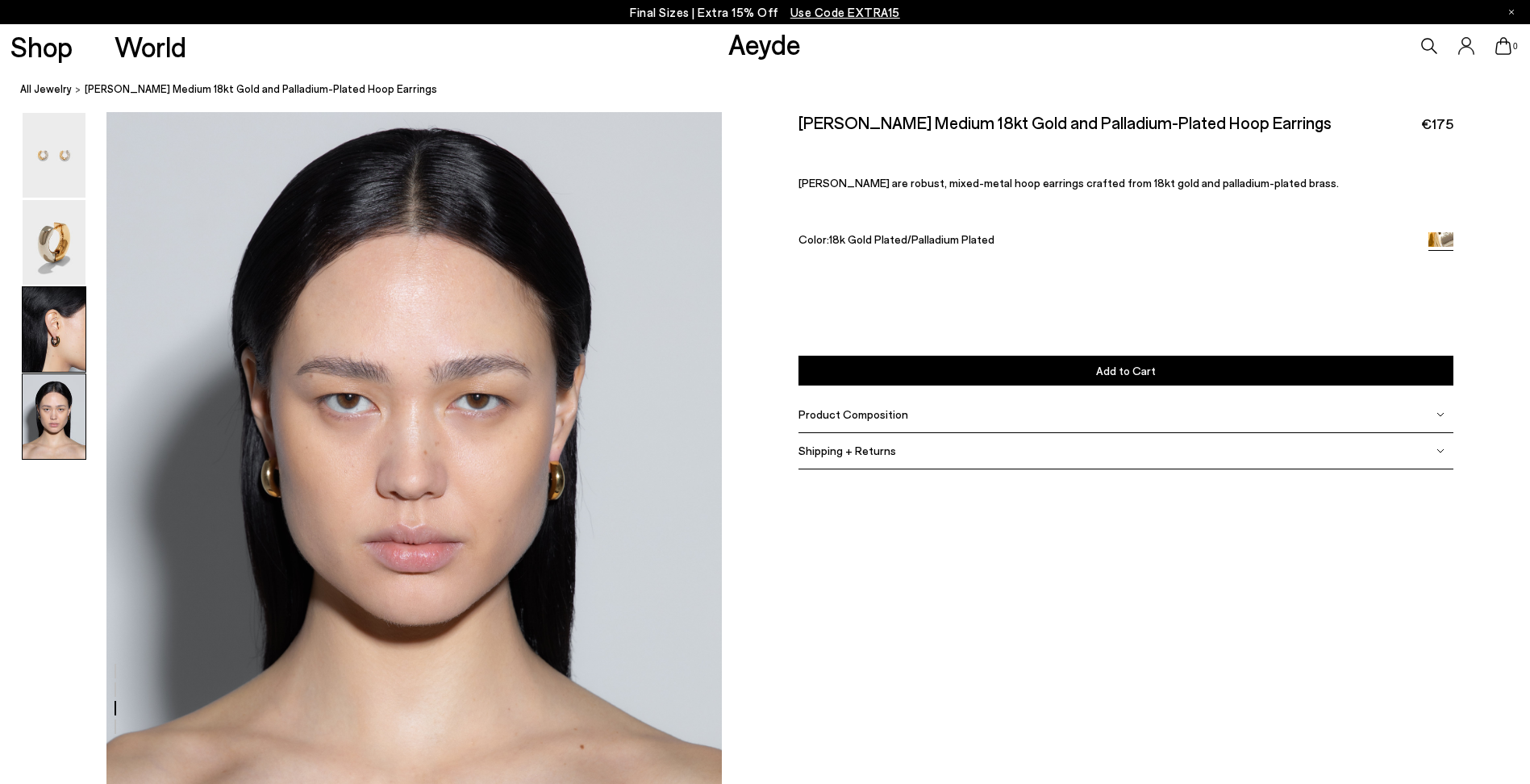
scroll to position [2432, 0]
